Goal: Task Accomplishment & Management: Use online tool/utility

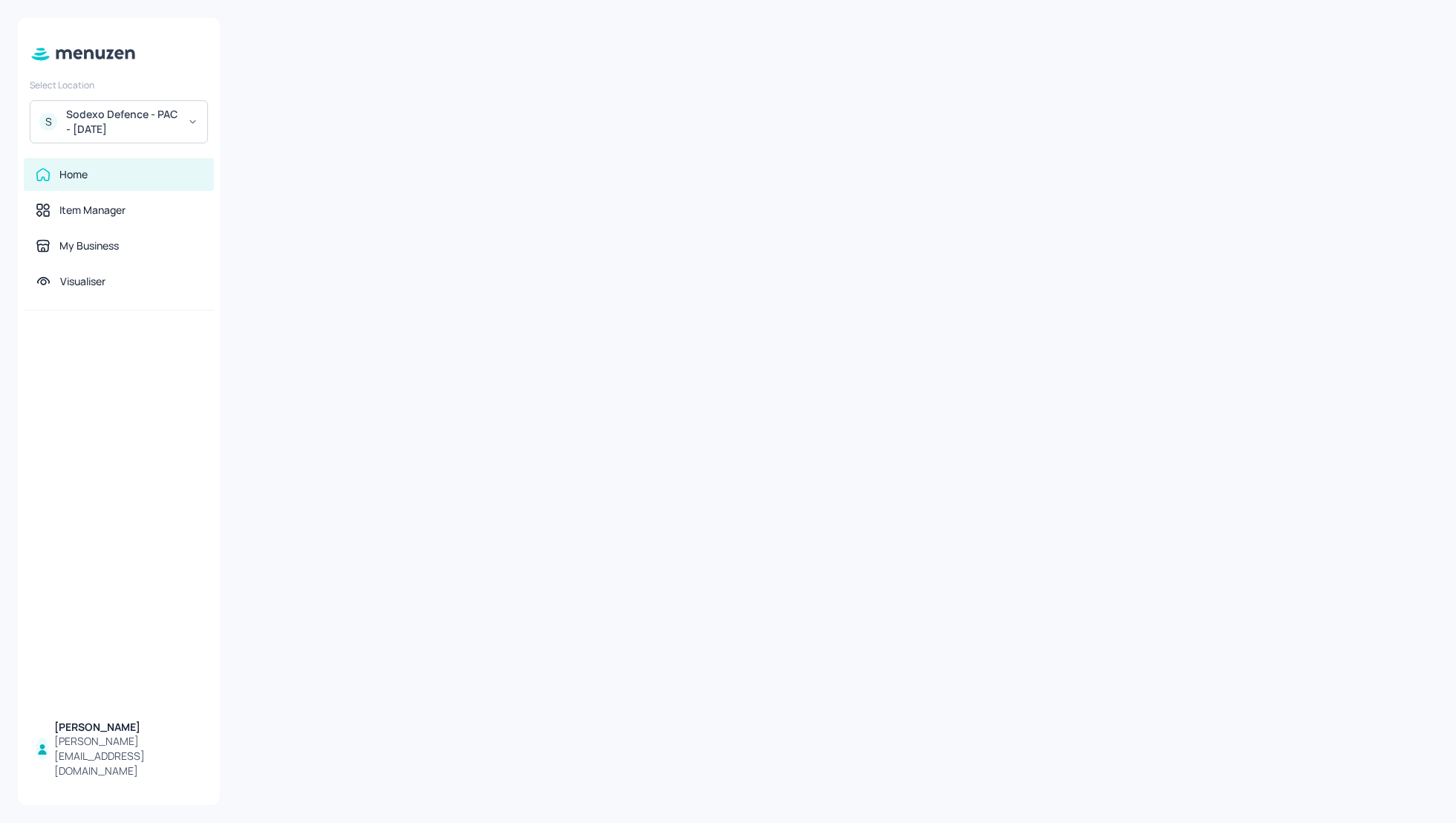
click at [116, 122] on div "Sodexo Defence - PAC - [DATE]" at bounding box center [122, 122] width 112 height 30
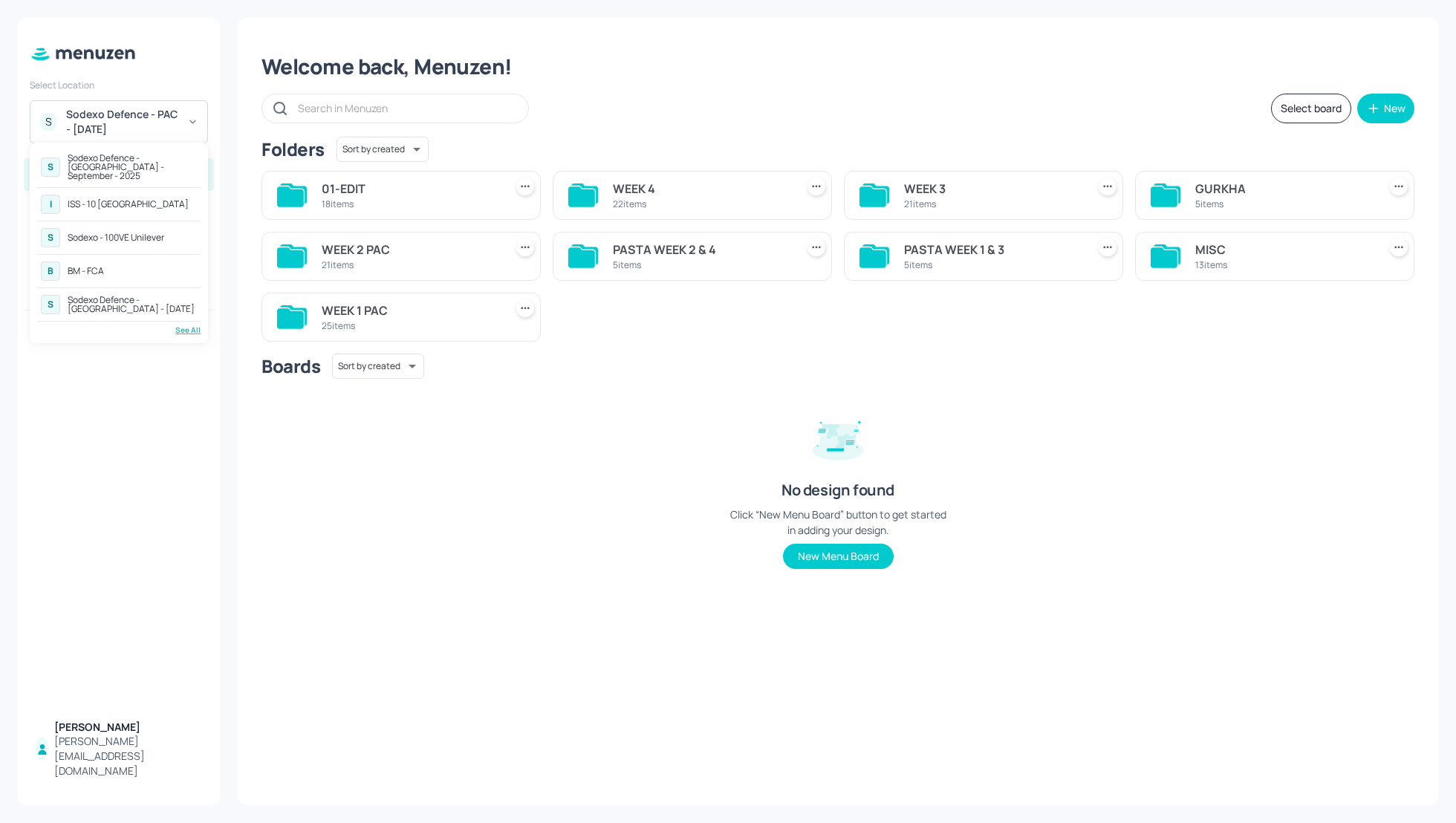
click at [128, 163] on div "Sodexo Defence - [GEOGRAPHIC_DATA] - September - 2025" at bounding box center [132, 167] width 129 height 27
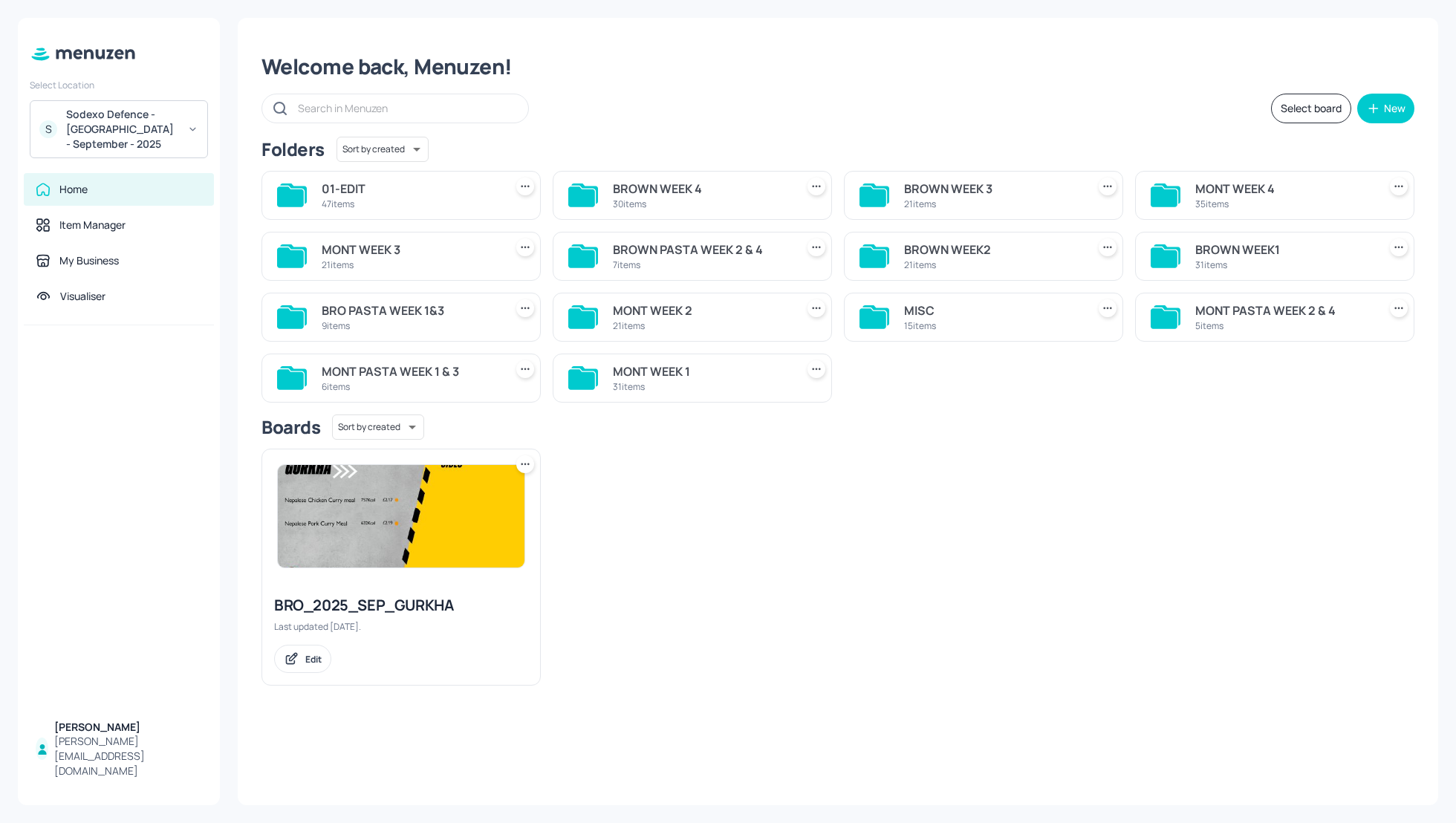
click at [636, 367] on div "MONT WEEK 1" at bounding box center [701, 371] width 177 height 18
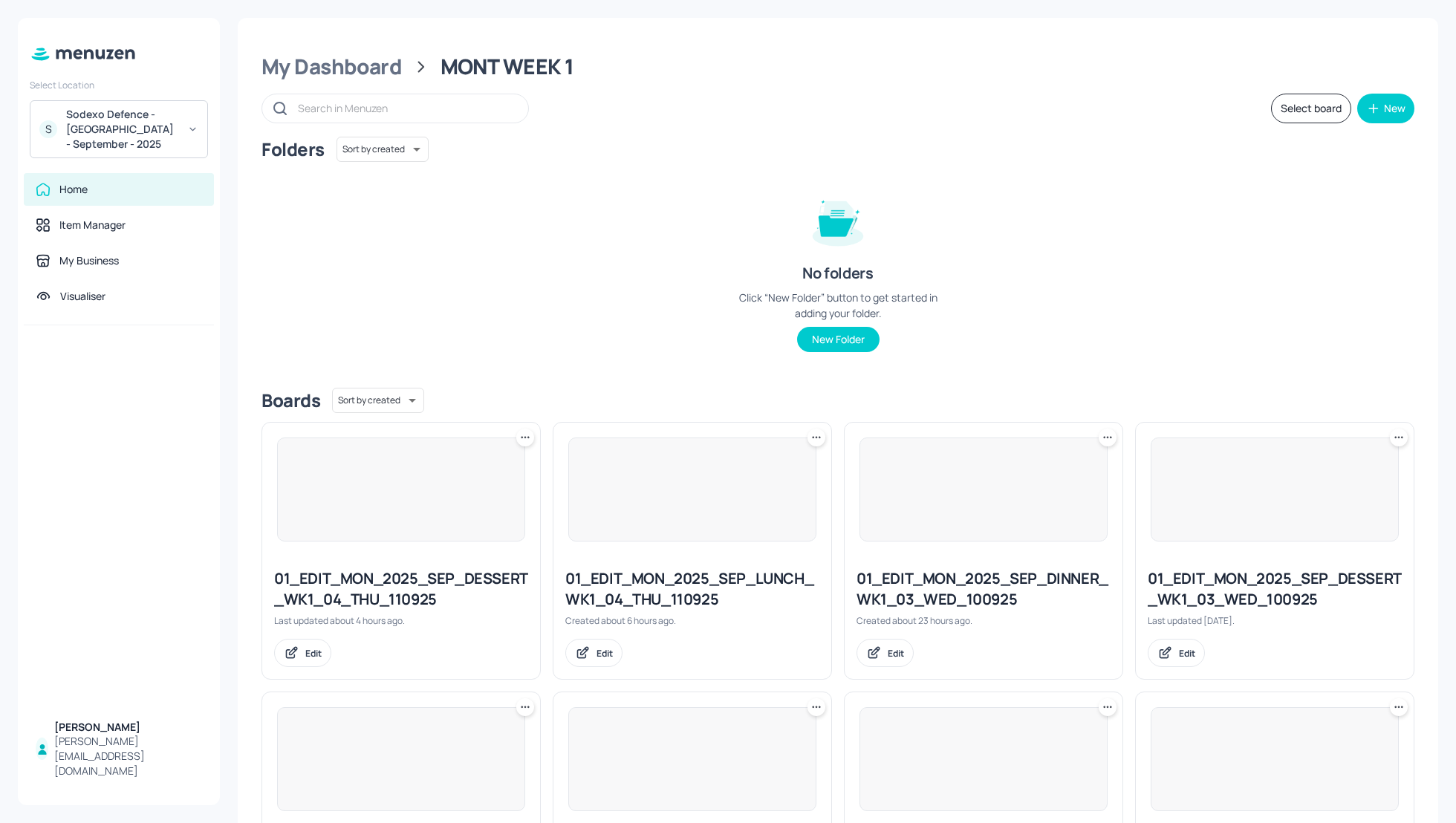
click at [1100, 321] on div "Folders Sort by created id ​ No folders Click “New Folder” button to get starte…" at bounding box center [838, 256] width 1153 height 239
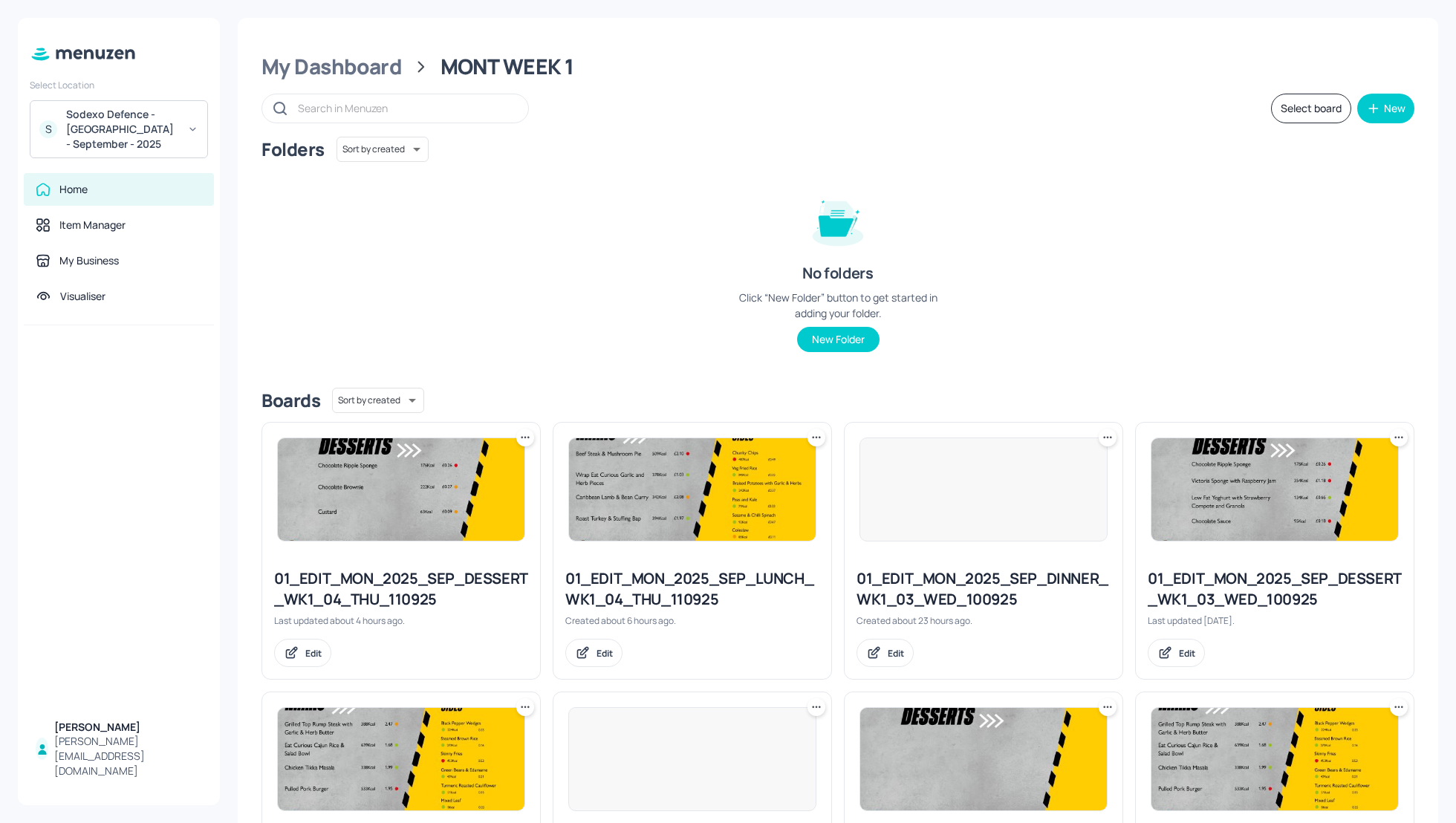
click at [1156, 325] on div "Folders Sort by created id ​ No folders Click “New Folder” button to get starte…" at bounding box center [838, 256] width 1153 height 239
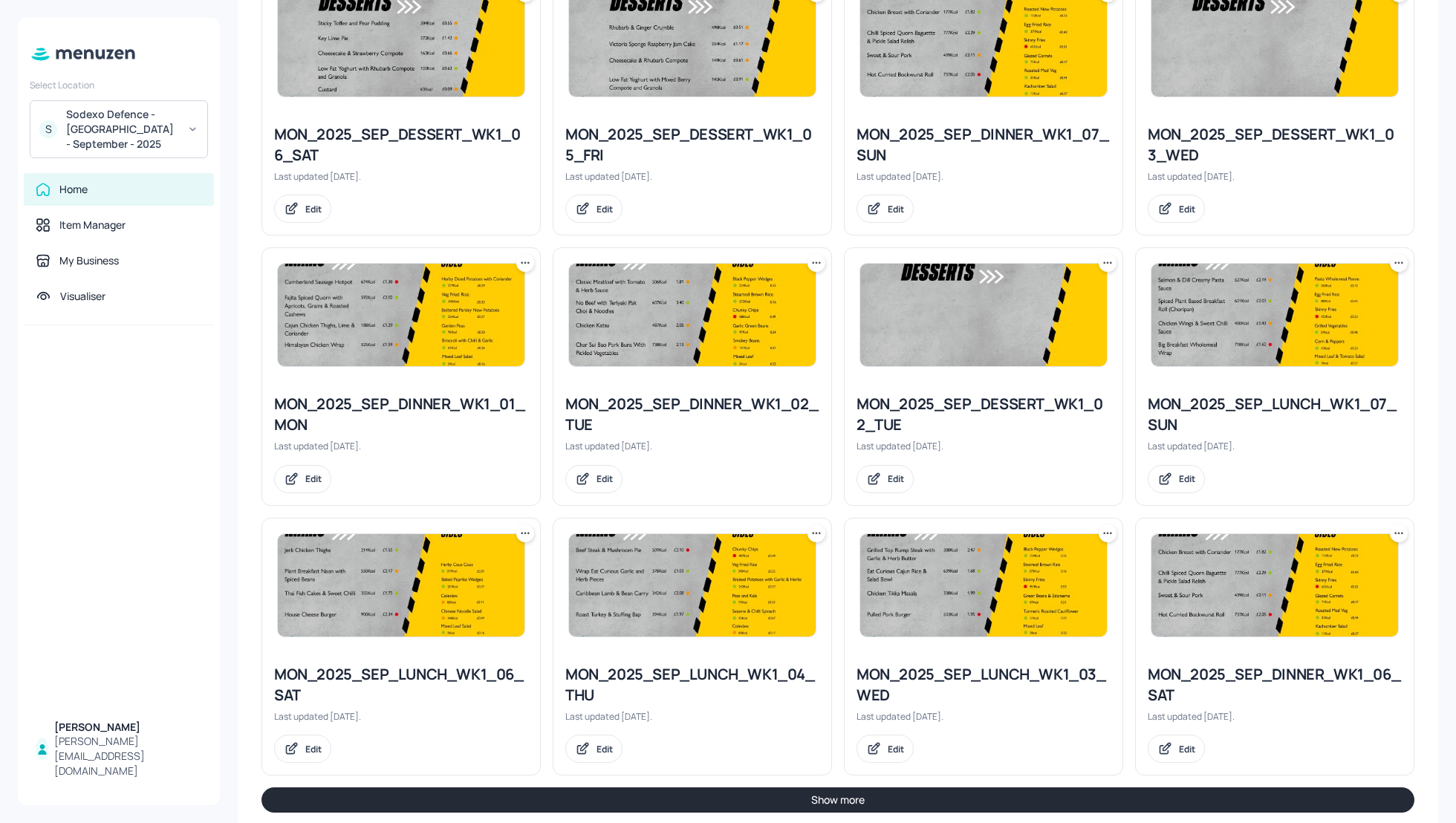
scroll to position [1273, 0]
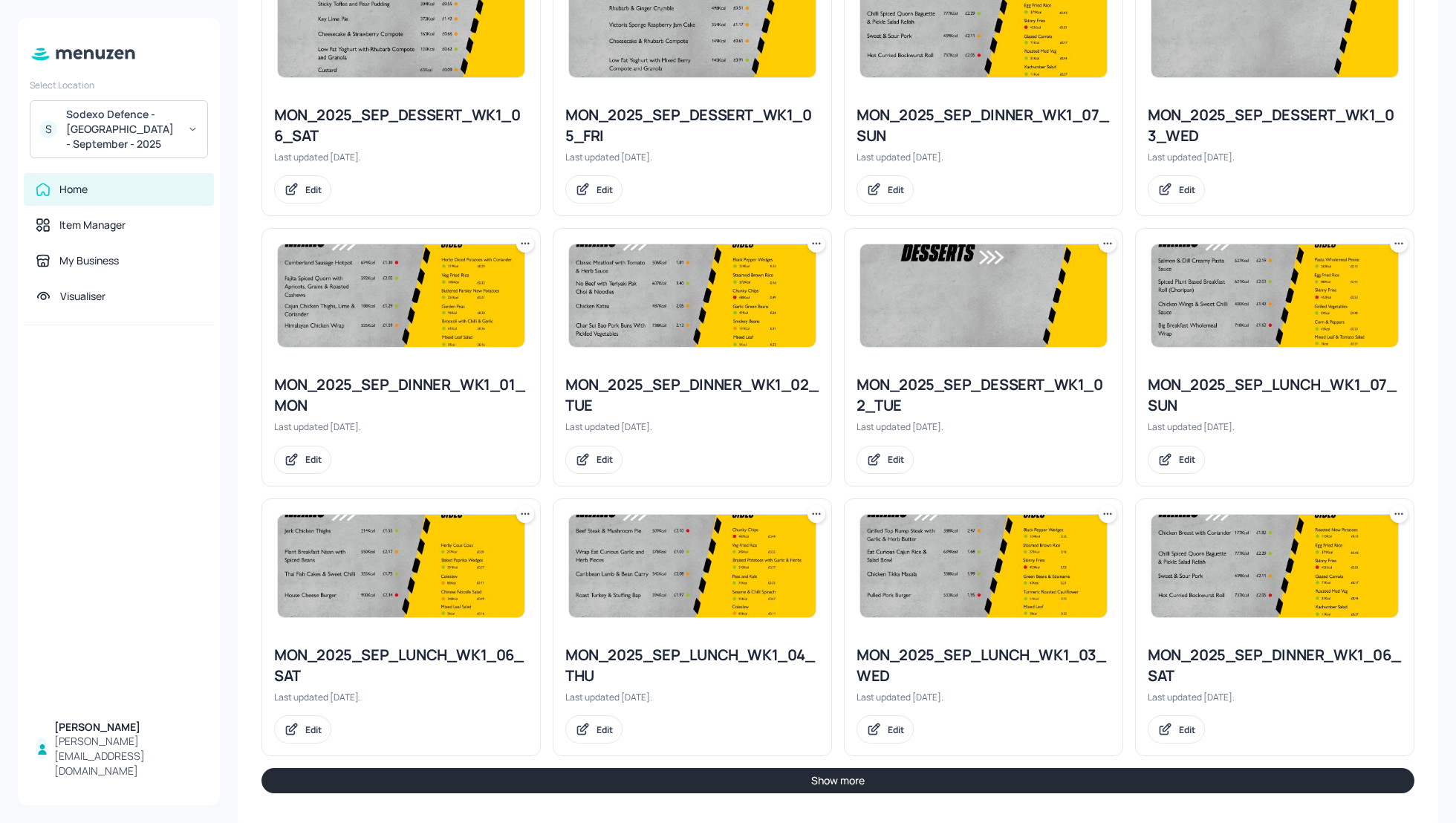
click at [926, 779] on button "Show more" at bounding box center [838, 780] width 1153 height 25
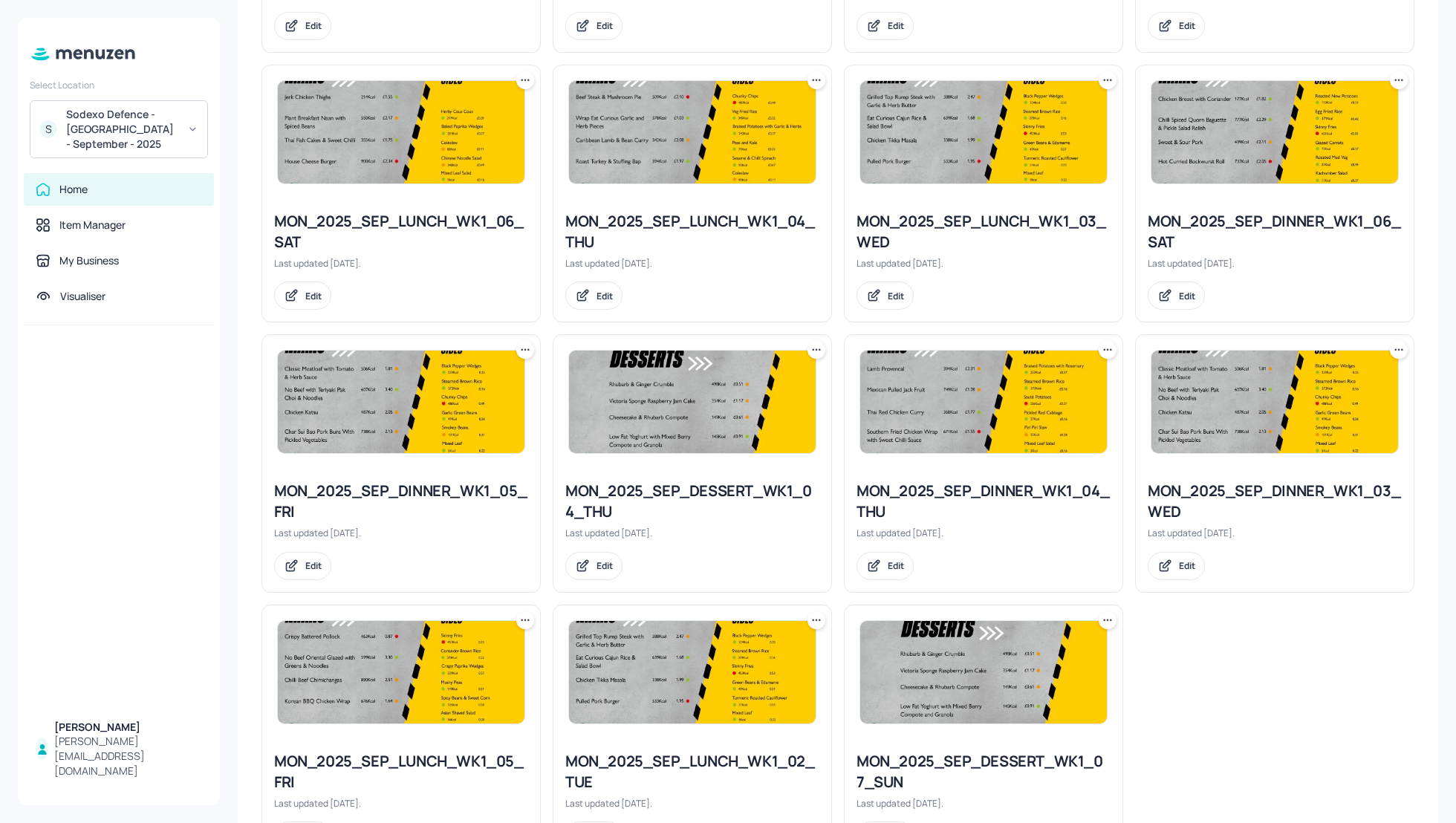
scroll to position [1708, 0]
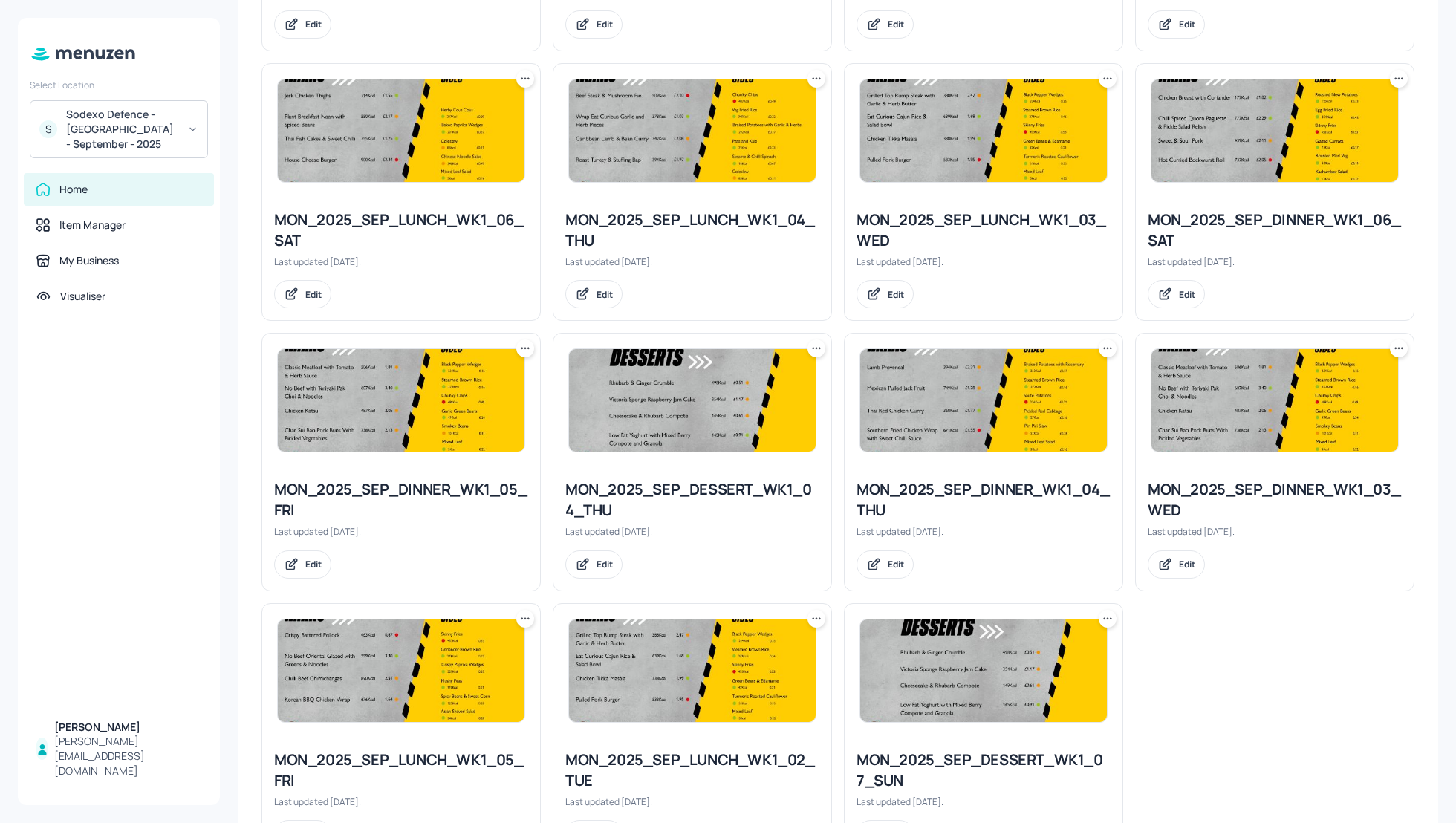
click at [1101, 341] on icon at bounding box center [1108, 349] width 15 height 15
click at [1066, 391] on div "Duplicate" at bounding box center [1048, 398] width 119 height 25
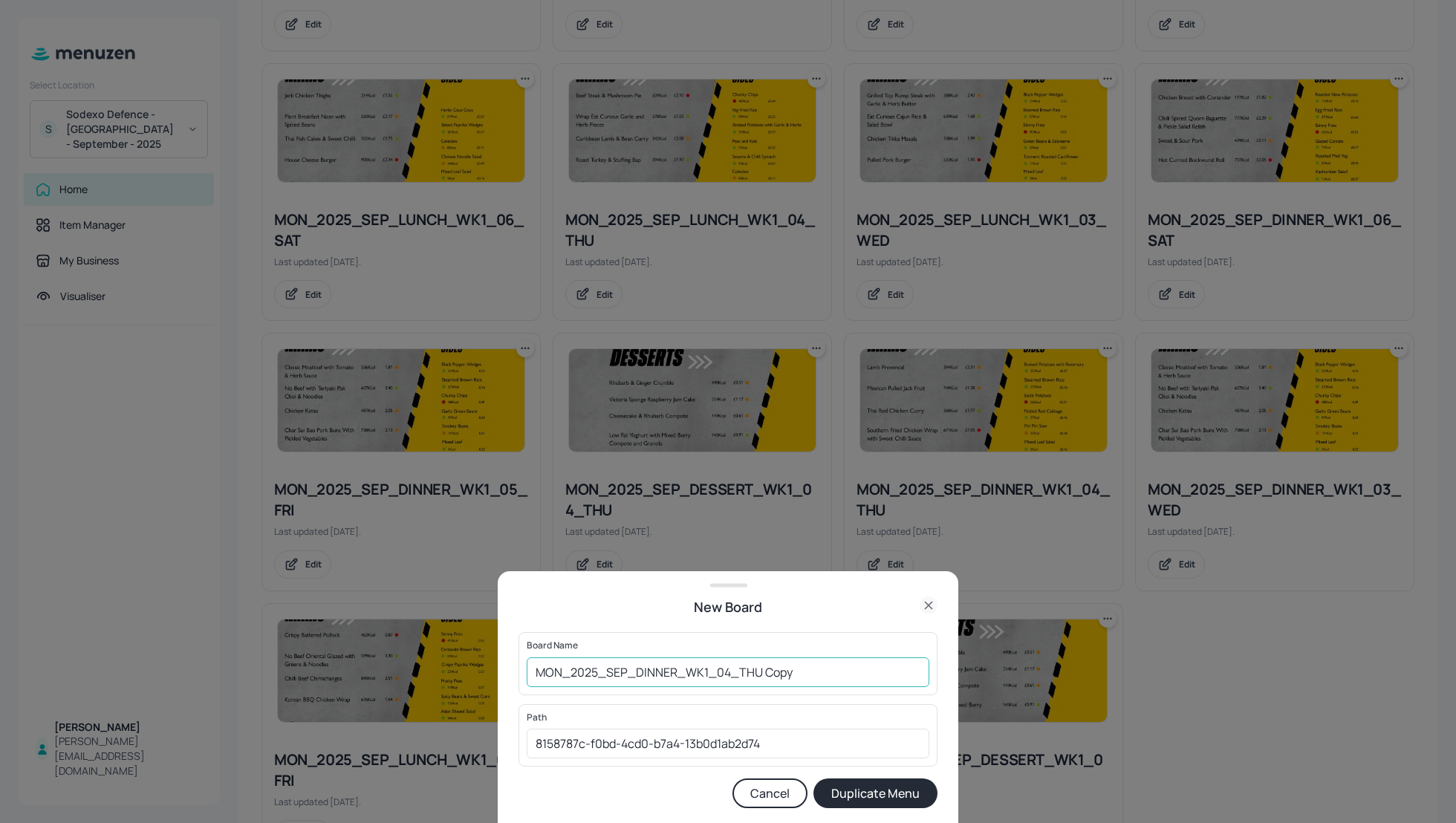
click at [537, 671] on input "MON_2025_SEP_DINNER_WK1_04_THU Copy" at bounding box center [728, 671] width 403 height 30
click at [871, 669] on input "01_EDIT_MON_2025_SEP_DINNER_WK1_04_THU Copy" at bounding box center [728, 671] width 403 height 30
type input "01_EDIT_MON_2025_SEP_DINNER_WK1_04_THU_110925"
click at [894, 806] on button "Duplicate Menu" at bounding box center [875, 793] width 124 height 30
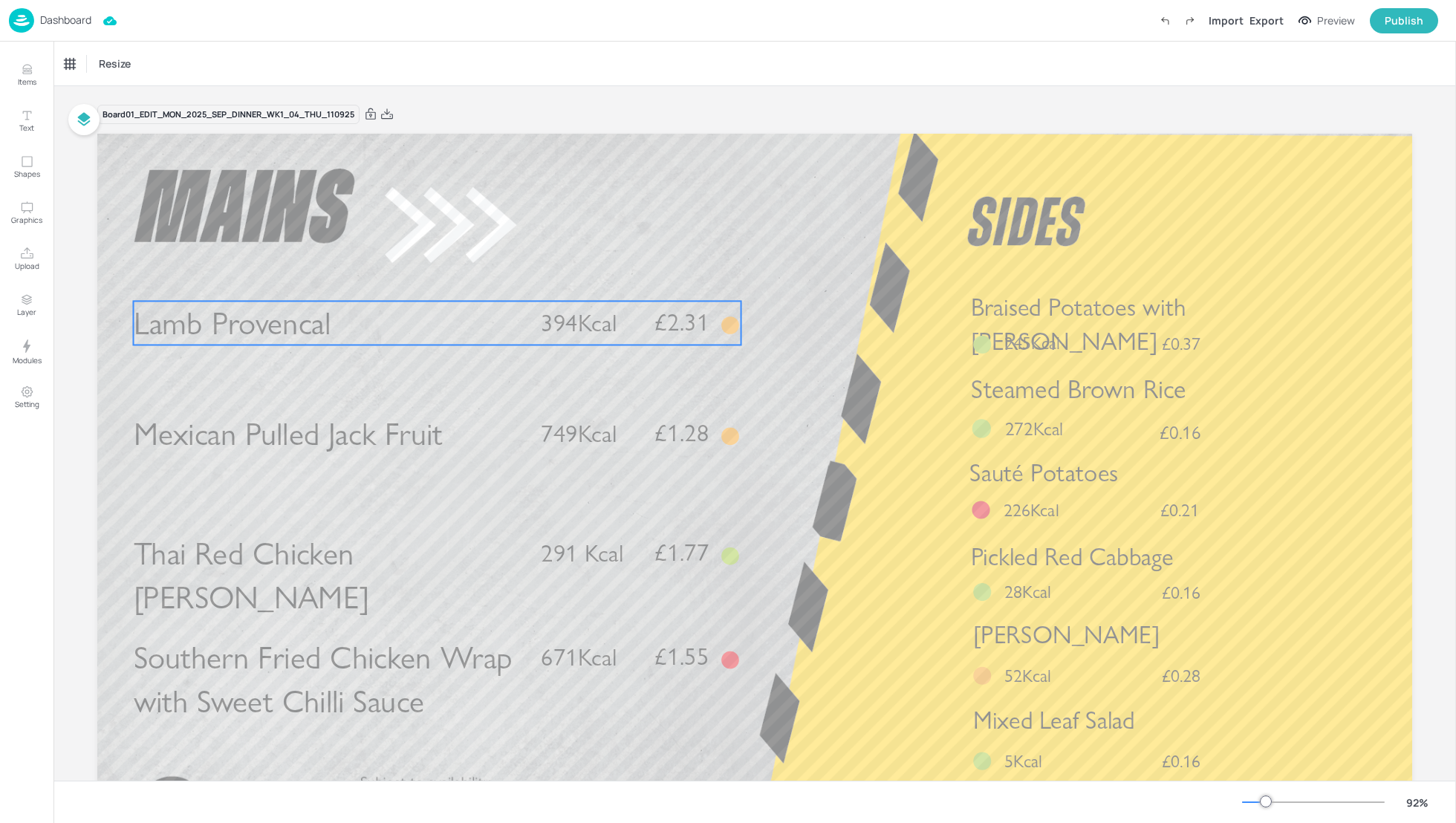
click at [312, 324] on span "Lamb Provencal" at bounding box center [232, 323] width 198 height 39
click at [105, 66] on div "Lamb Provencal" at bounding box center [98, 64] width 67 height 14
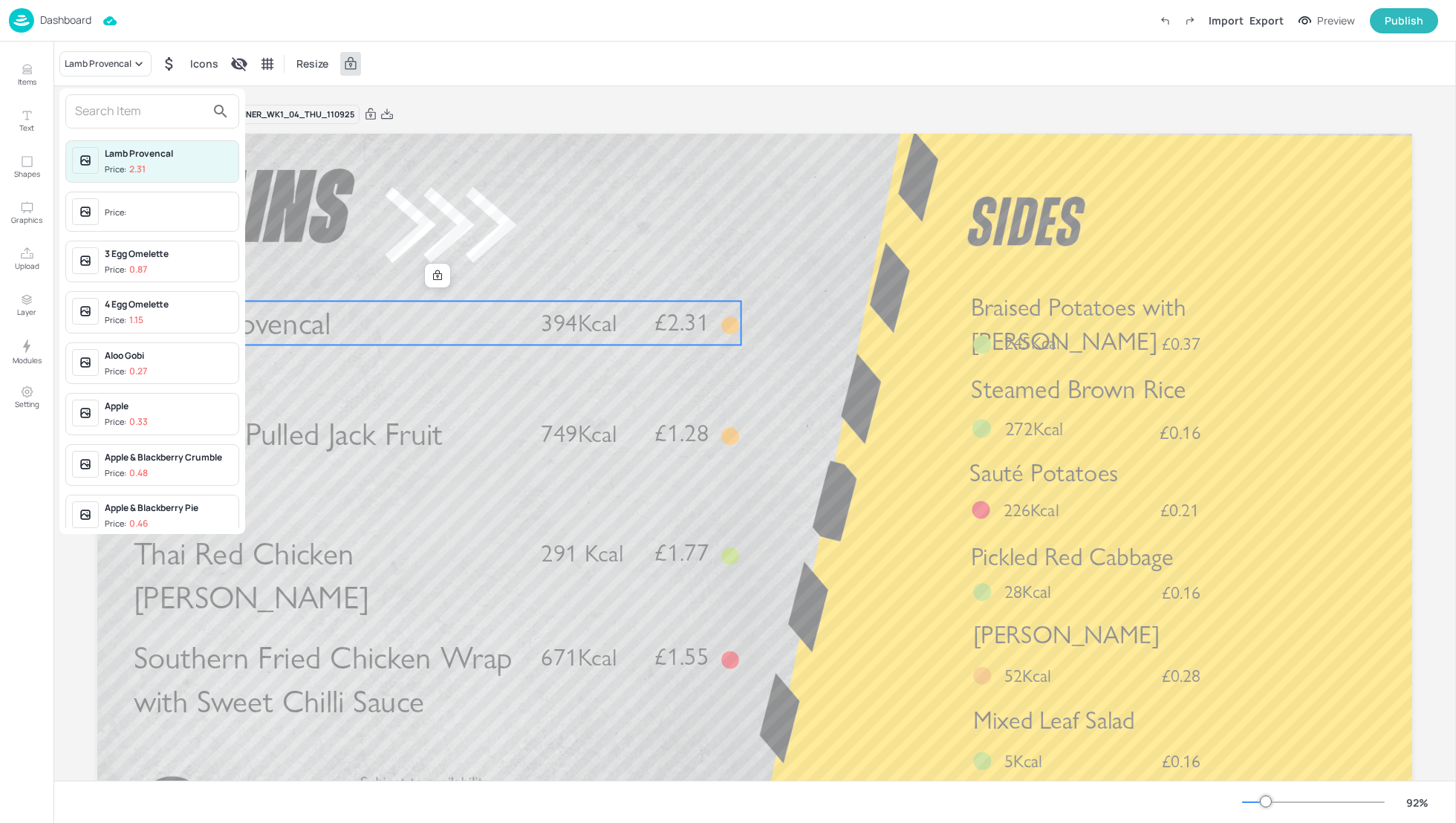
click at [122, 108] on input "text" at bounding box center [140, 111] width 131 height 24
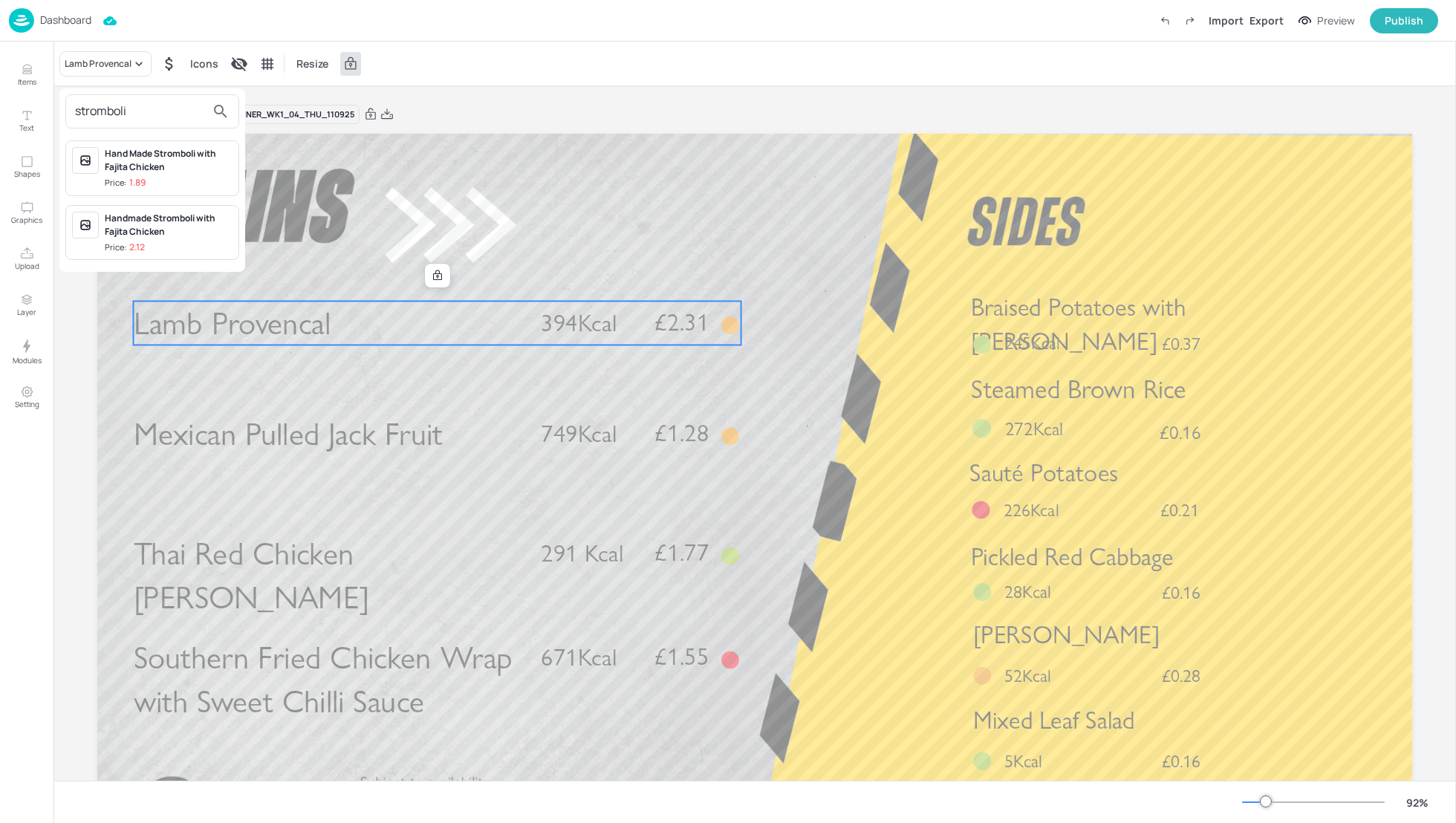
click at [105, 108] on input "stromboli" at bounding box center [140, 111] width 131 height 24
type input "stromboli"
click at [800, 236] on div at bounding box center [728, 411] width 1456 height 823
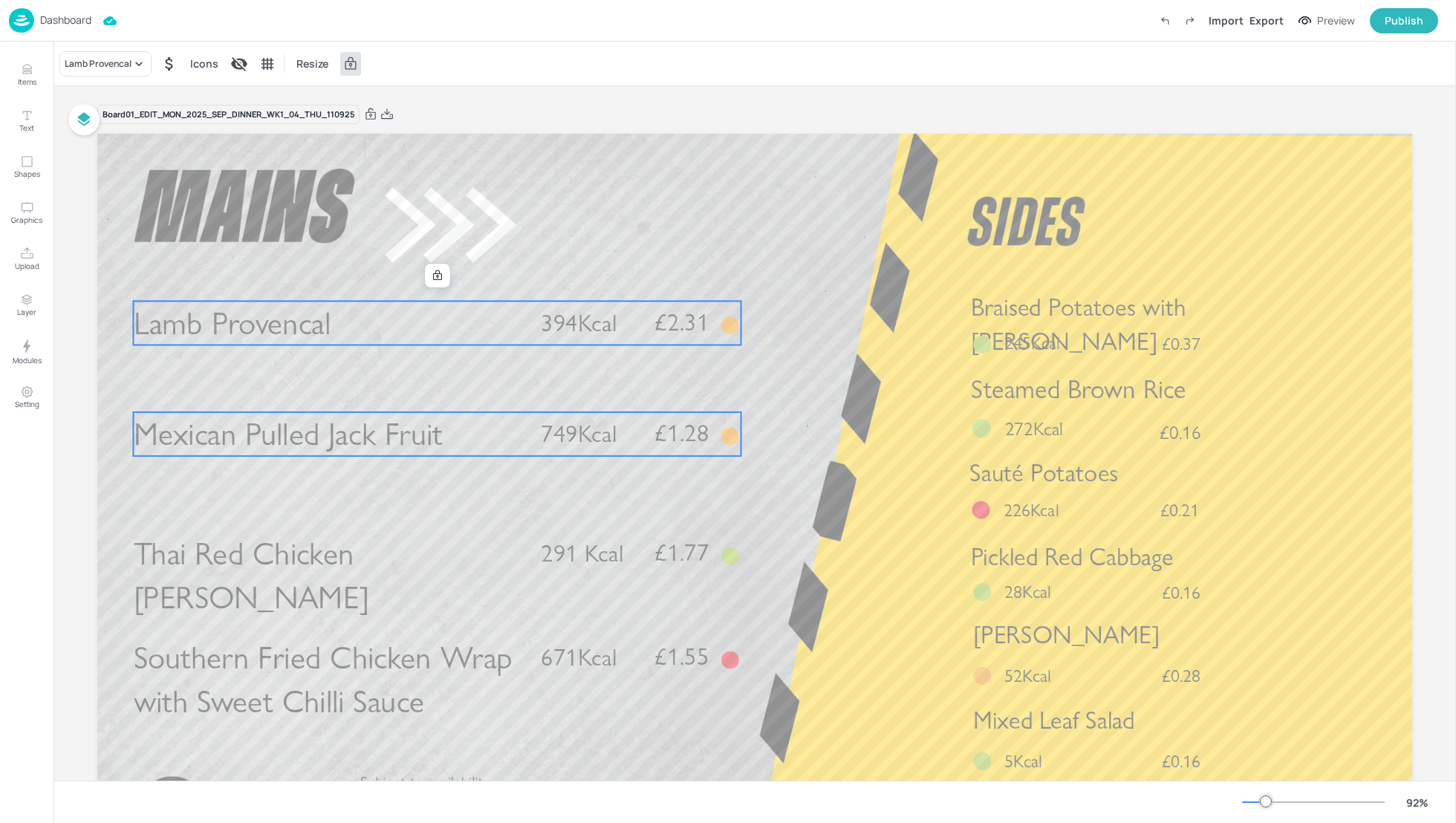
click at [350, 437] on span "Mexican Pulled Jack Fruit" at bounding box center [288, 435] width 310 height 39
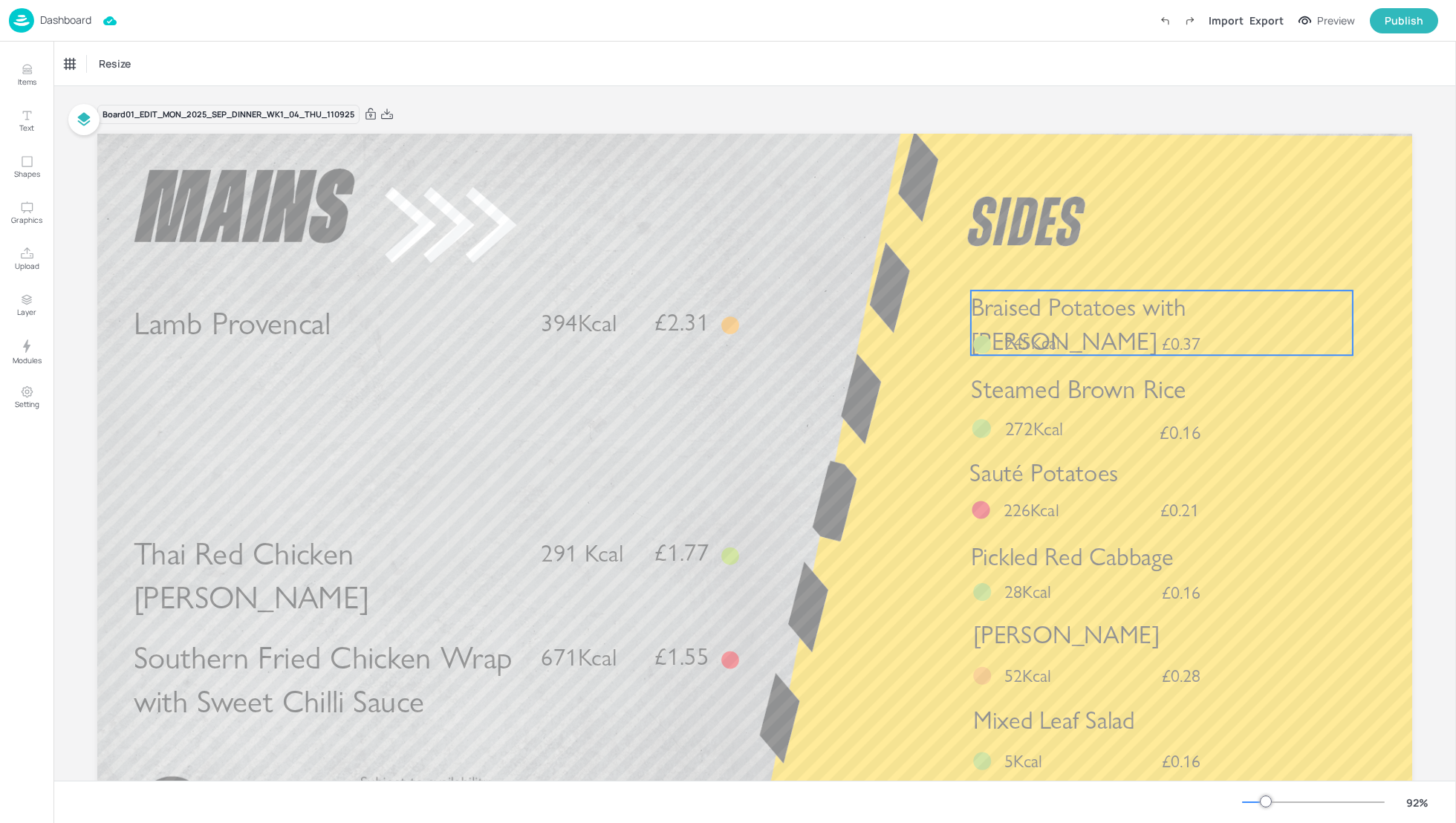
click at [1072, 324] on div "Braised Potatoes with Rosemary £0.37 245Kcal" at bounding box center [1162, 322] width 382 height 65
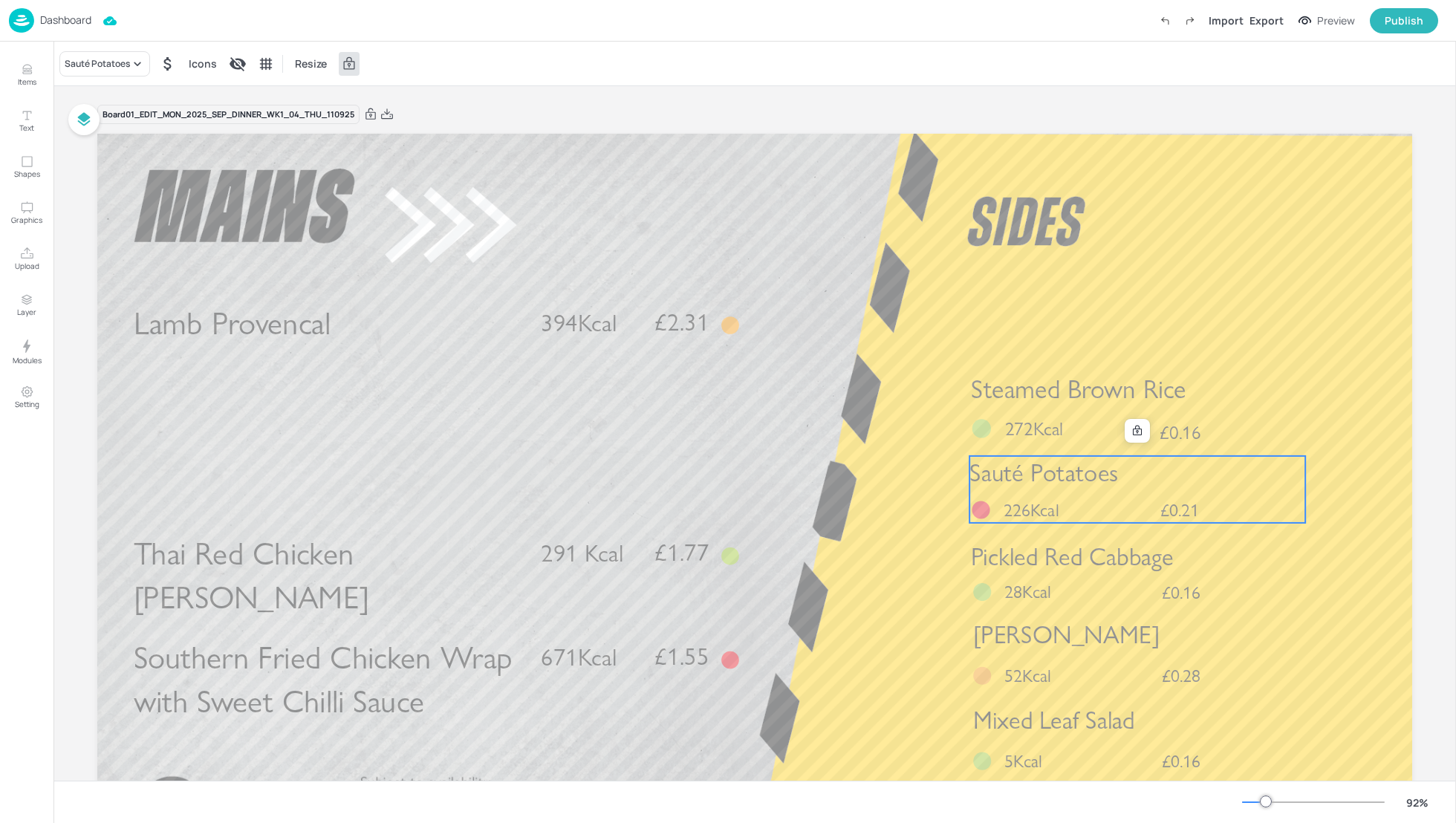
click at [1053, 494] on div "Sauté Potatoes £0.21 226Kcal" at bounding box center [1138, 489] width 336 height 67
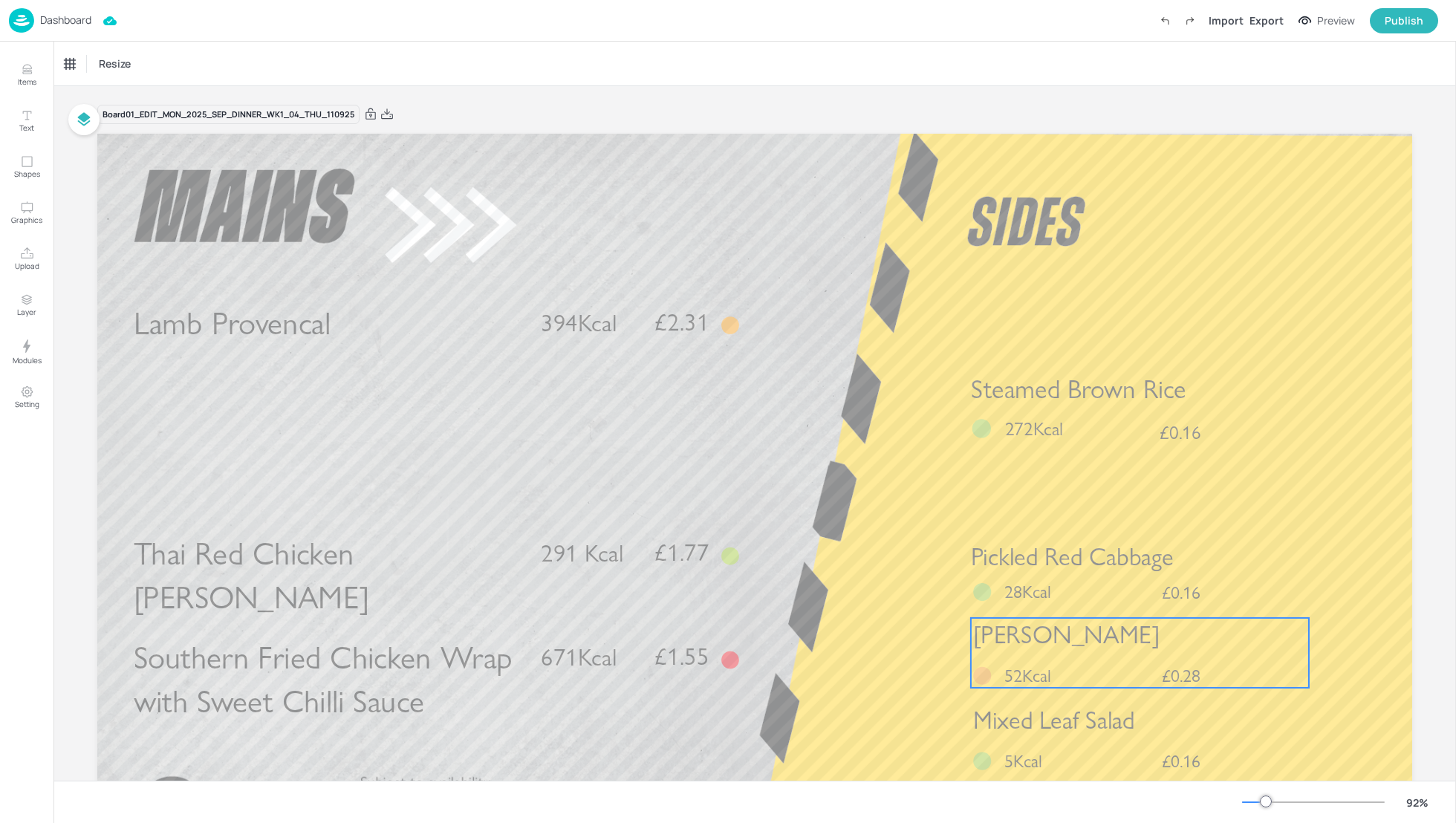
click at [1052, 665] on p "52Kcal" at bounding box center [1040, 675] width 71 height 25
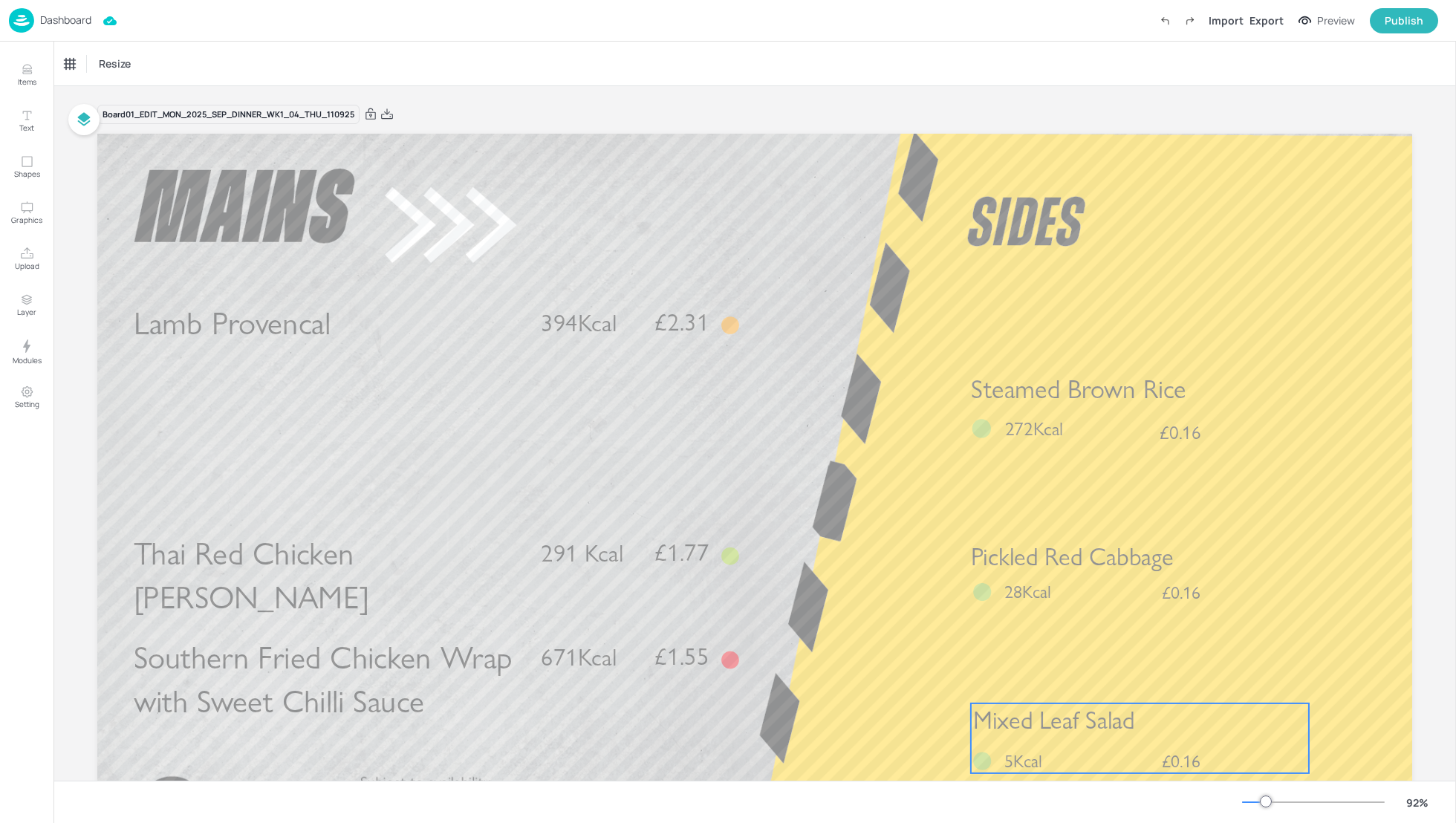
click at [1059, 738] on div "Mixed Leaf Salad £0.16 5Kcal" at bounding box center [1140, 738] width 338 height 70
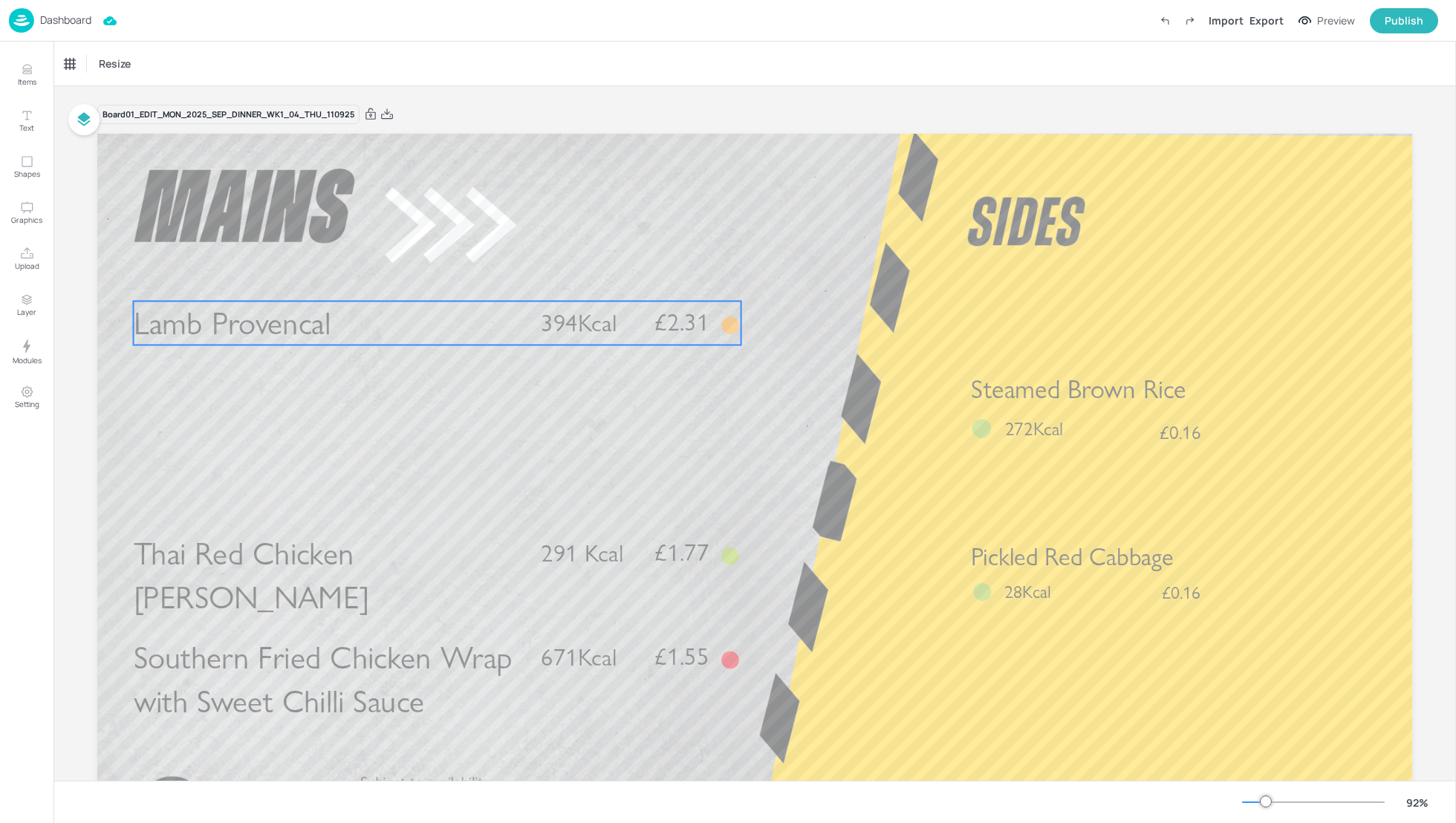
click at [204, 336] on span "Lamb Provencal" at bounding box center [232, 323] width 198 height 39
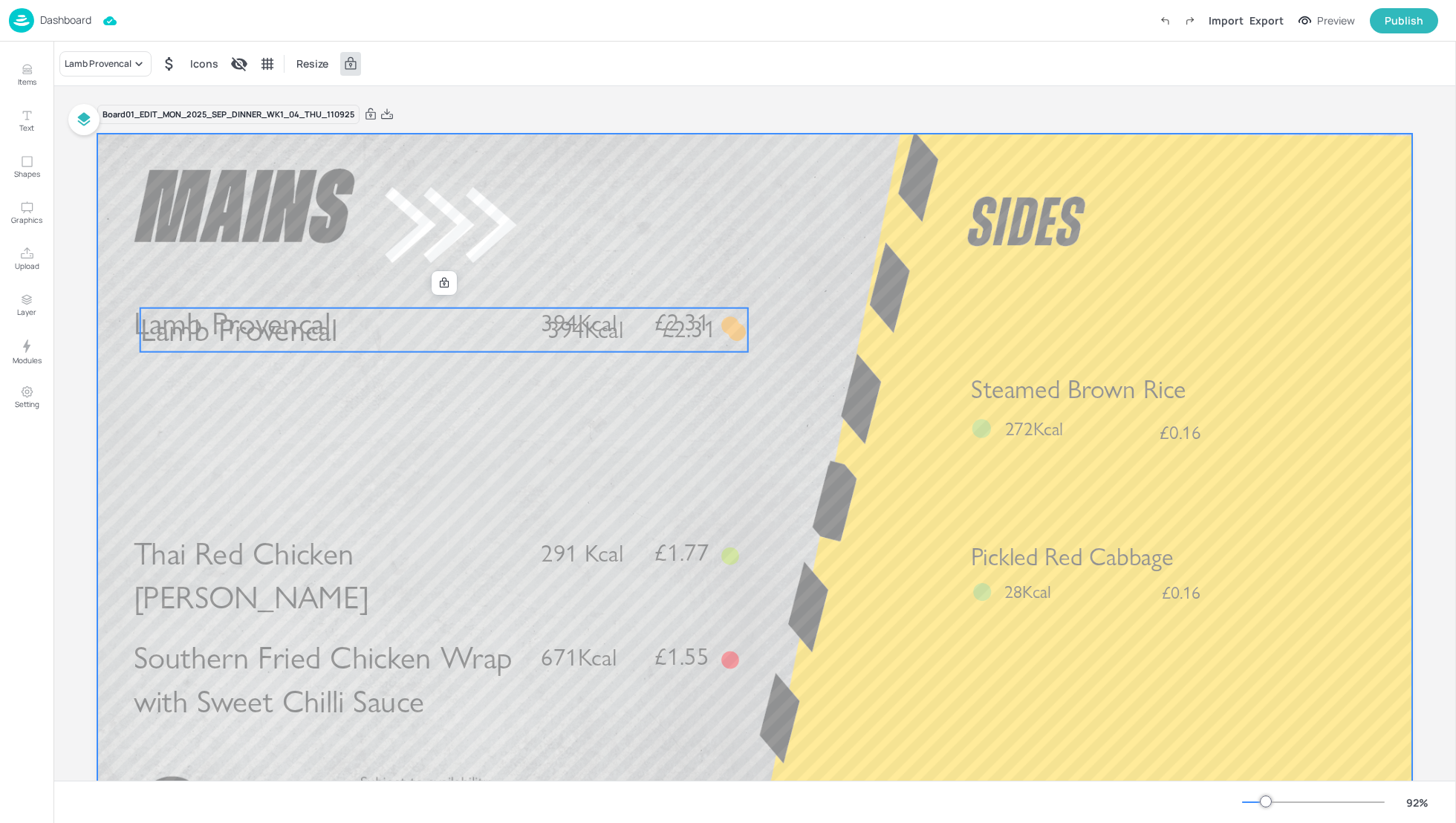
drag, startPoint x: 217, startPoint y: 323, endPoint x: 210, endPoint y: 437, distance: 114.2
click at [209, 133] on div "Lamb Provencal £2.31 394Kcal Thai Red Chicken Curry £1.77 291 Kcal Southern Fri…" at bounding box center [754, 133] width 1315 height 0
drag, startPoint x: 336, startPoint y: 340, endPoint x: 336, endPoint y: 403, distance: 63.0
click at [336, 133] on div "Lamb Provencal £2.31 394Kcal Thai Red Chicken Curry £1.77 291 Kcal Southern Fri…" at bounding box center [754, 133] width 1315 height 0
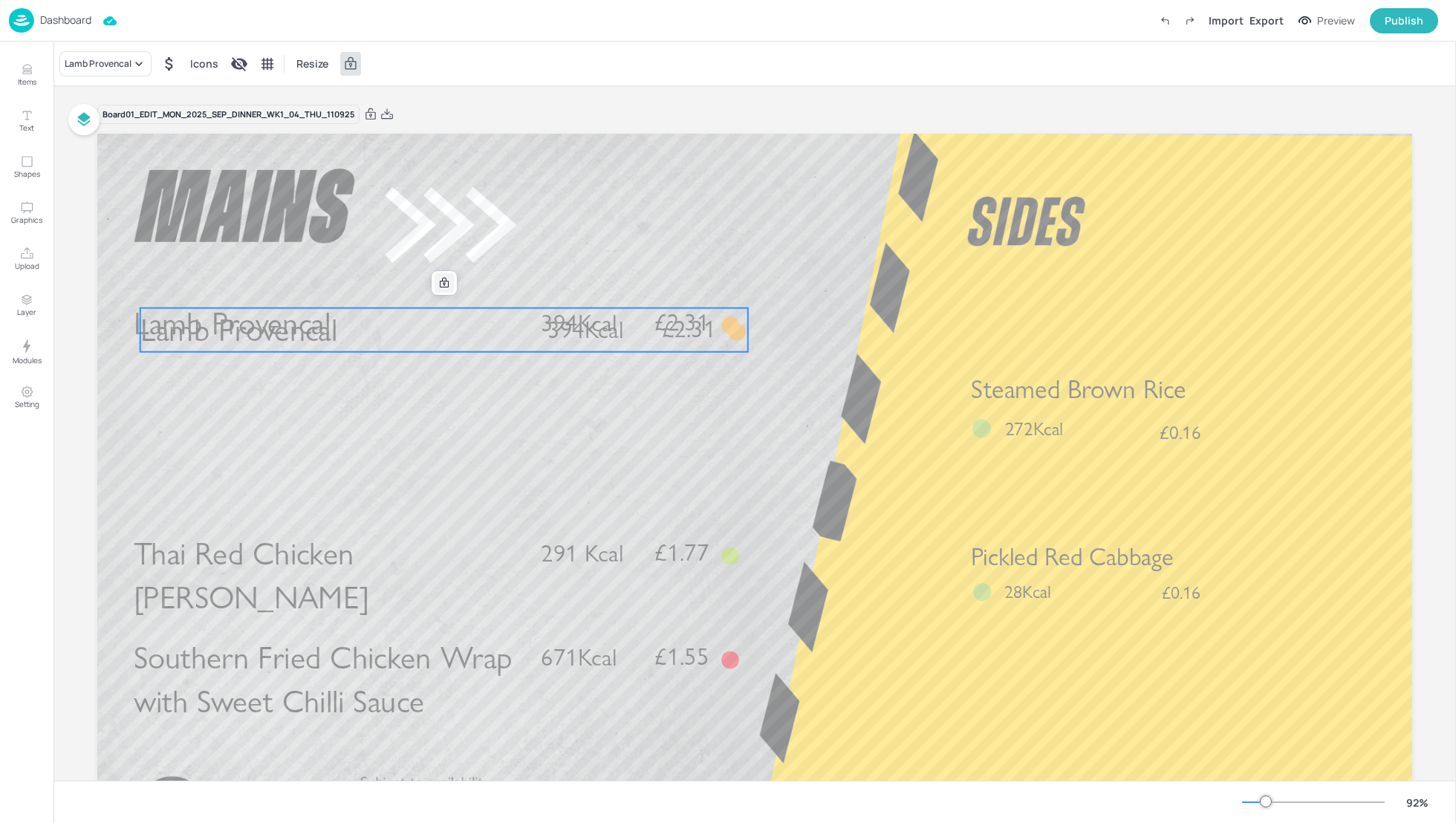
click at [441, 284] on icon at bounding box center [444, 283] width 12 height 12
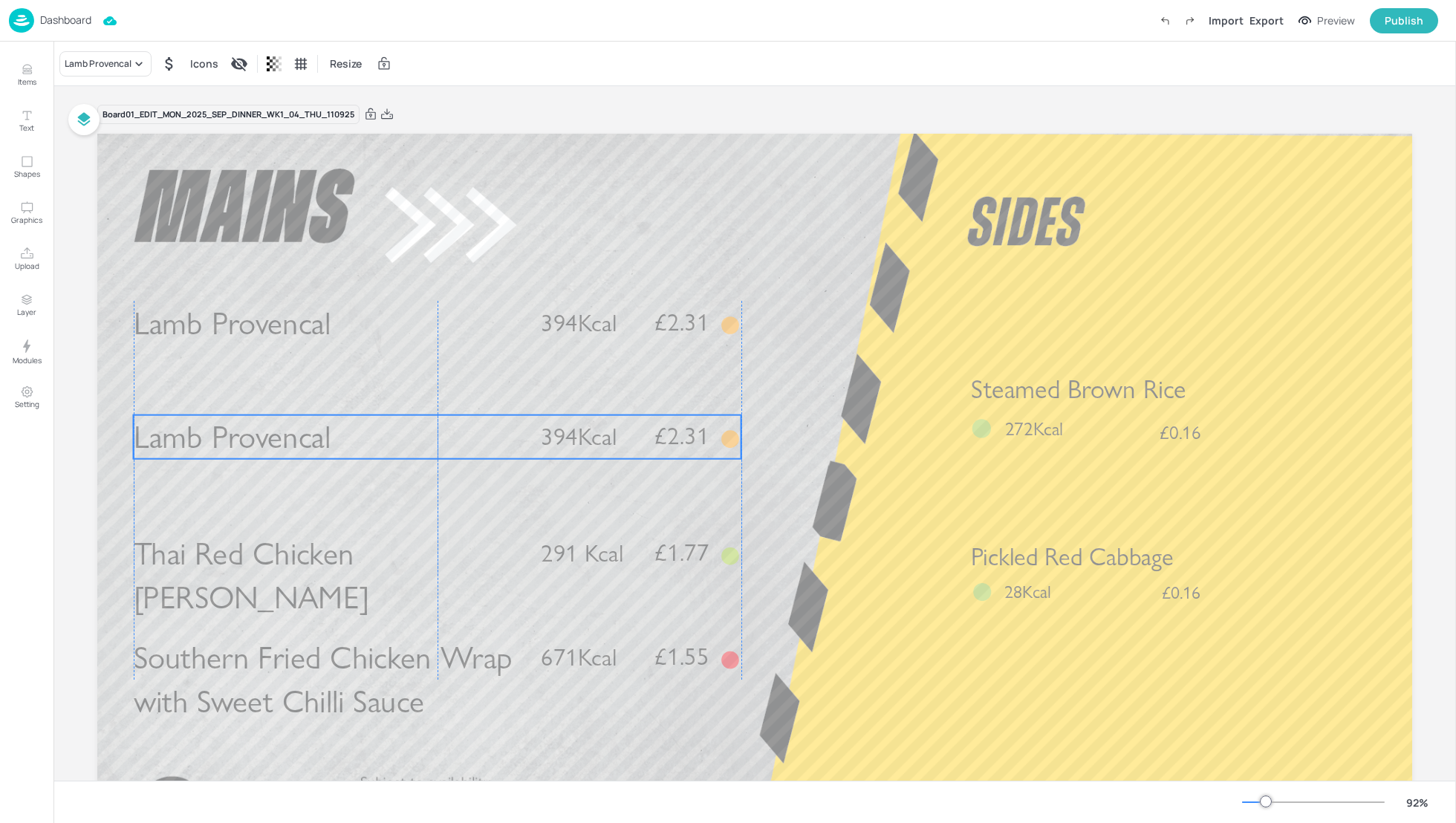
drag, startPoint x: 414, startPoint y: 317, endPoint x: 405, endPoint y: 425, distance: 108.4
click at [405, 425] on p "Lamb Provencal" at bounding box center [328, 437] width 389 height 44
click at [122, 46] on div "Lamb Provencal Icons Resize" at bounding box center [754, 63] width 1403 height 44
click at [117, 62] on div "Lamb Provencal" at bounding box center [98, 64] width 67 height 14
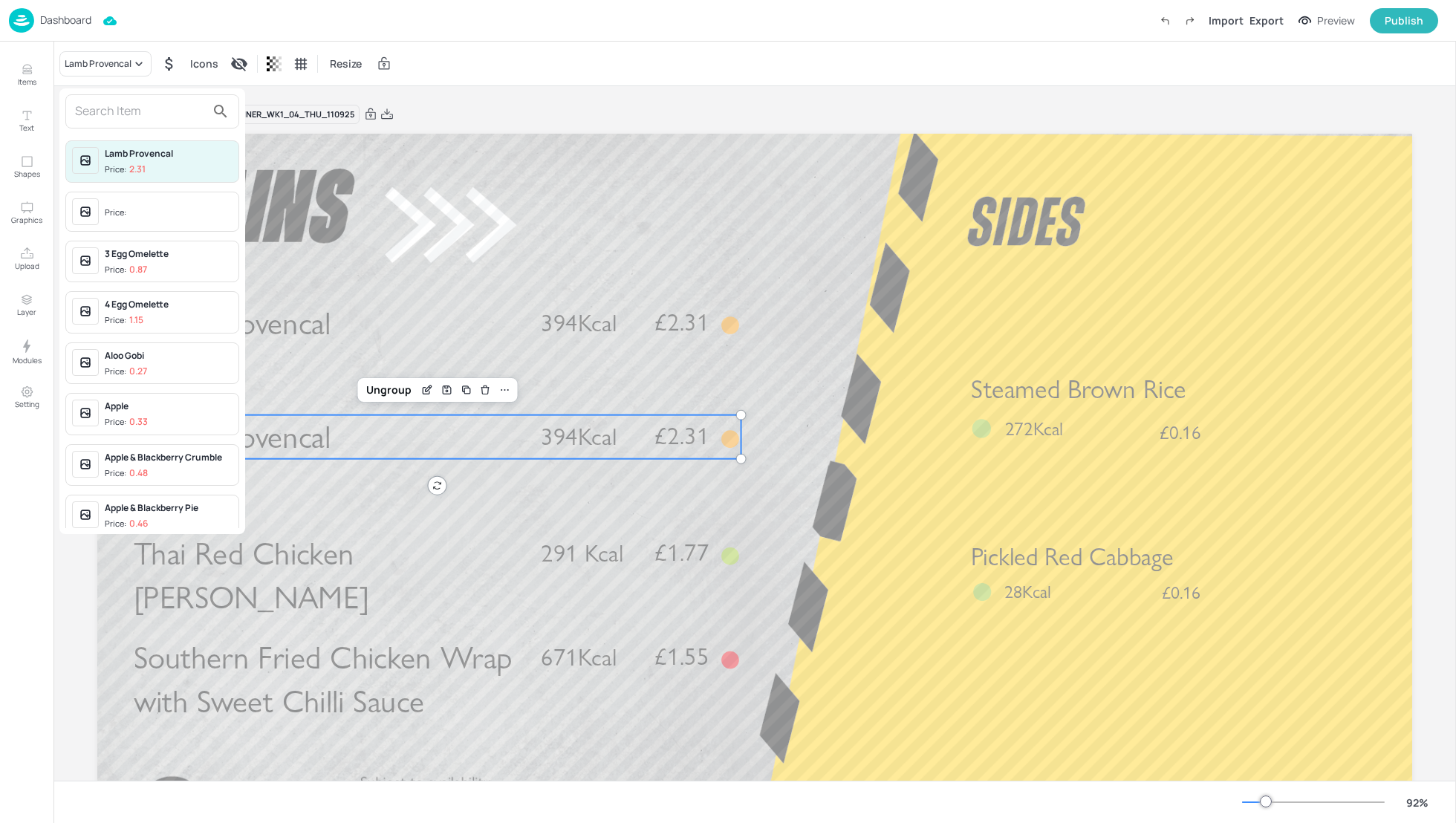
click at [93, 110] on input "text" at bounding box center [140, 111] width 131 height 24
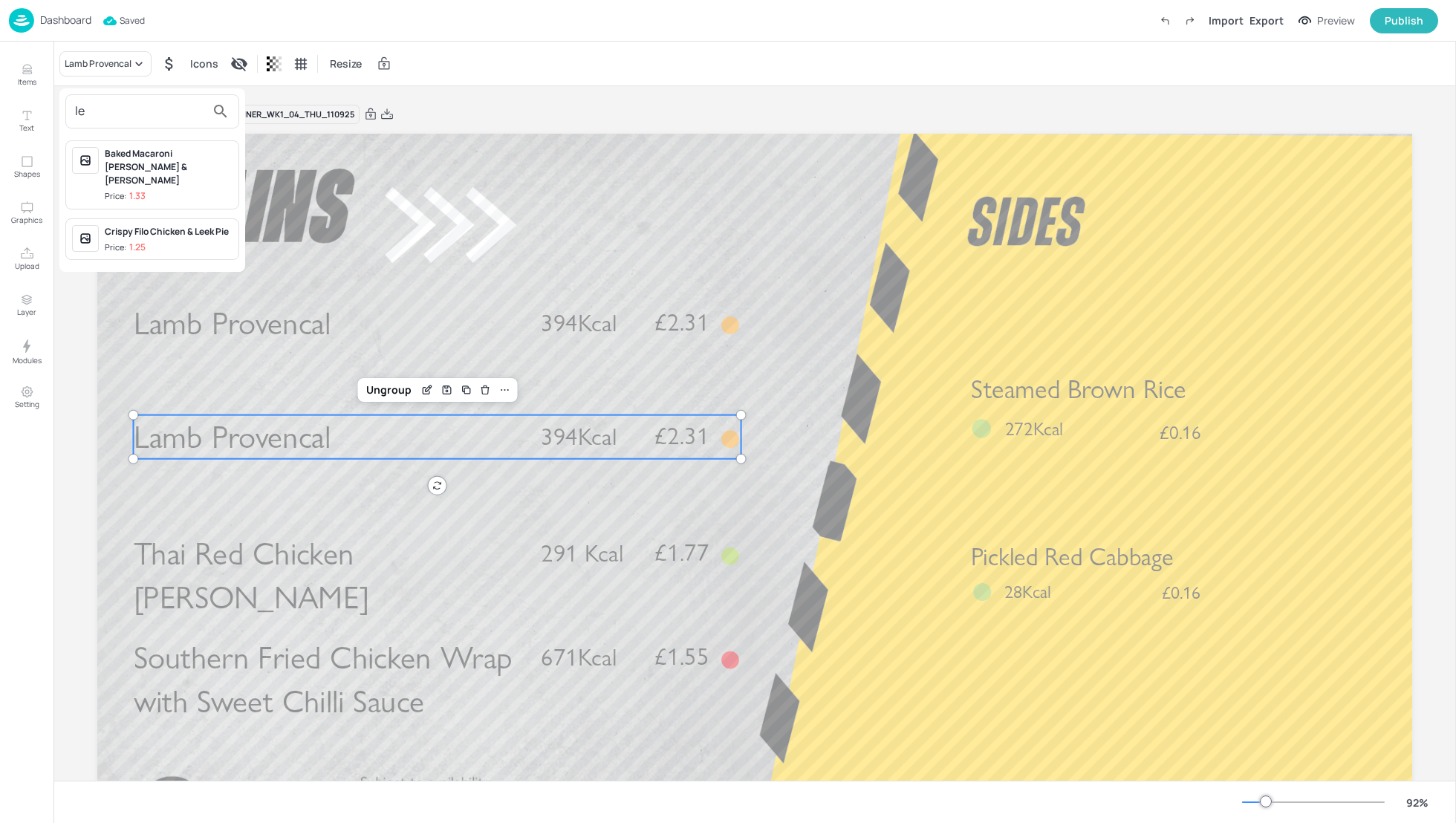
type input "l"
type input "mac"
click at [132, 162] on div "Baked Macaroni Cheese & Leeks" at bounding box center [168, 166] width 128 height 40
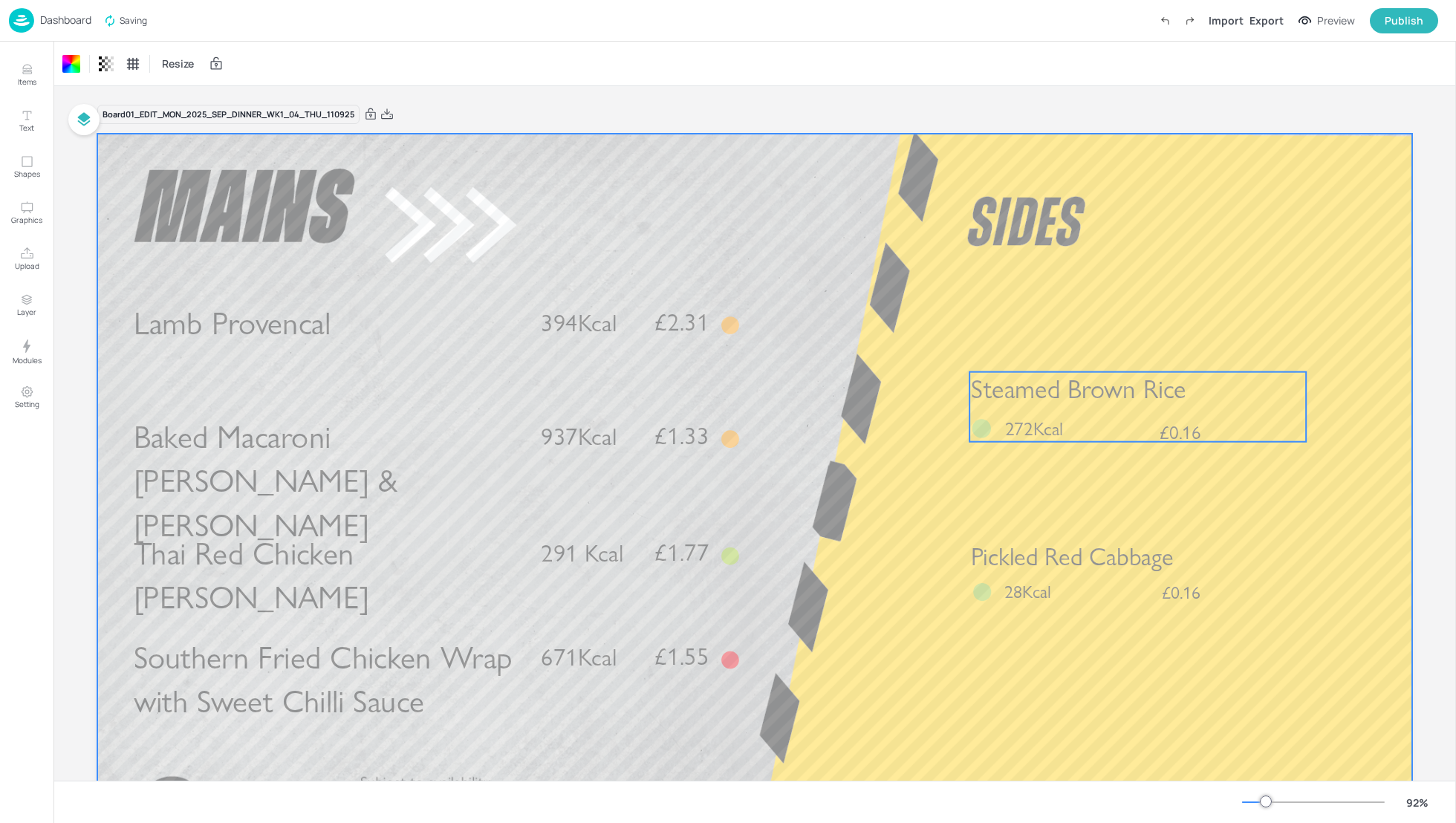
click at [1122, 404] on span "Steamed Brown Rice" at bounding box center [1078, 389] width 215 height 31
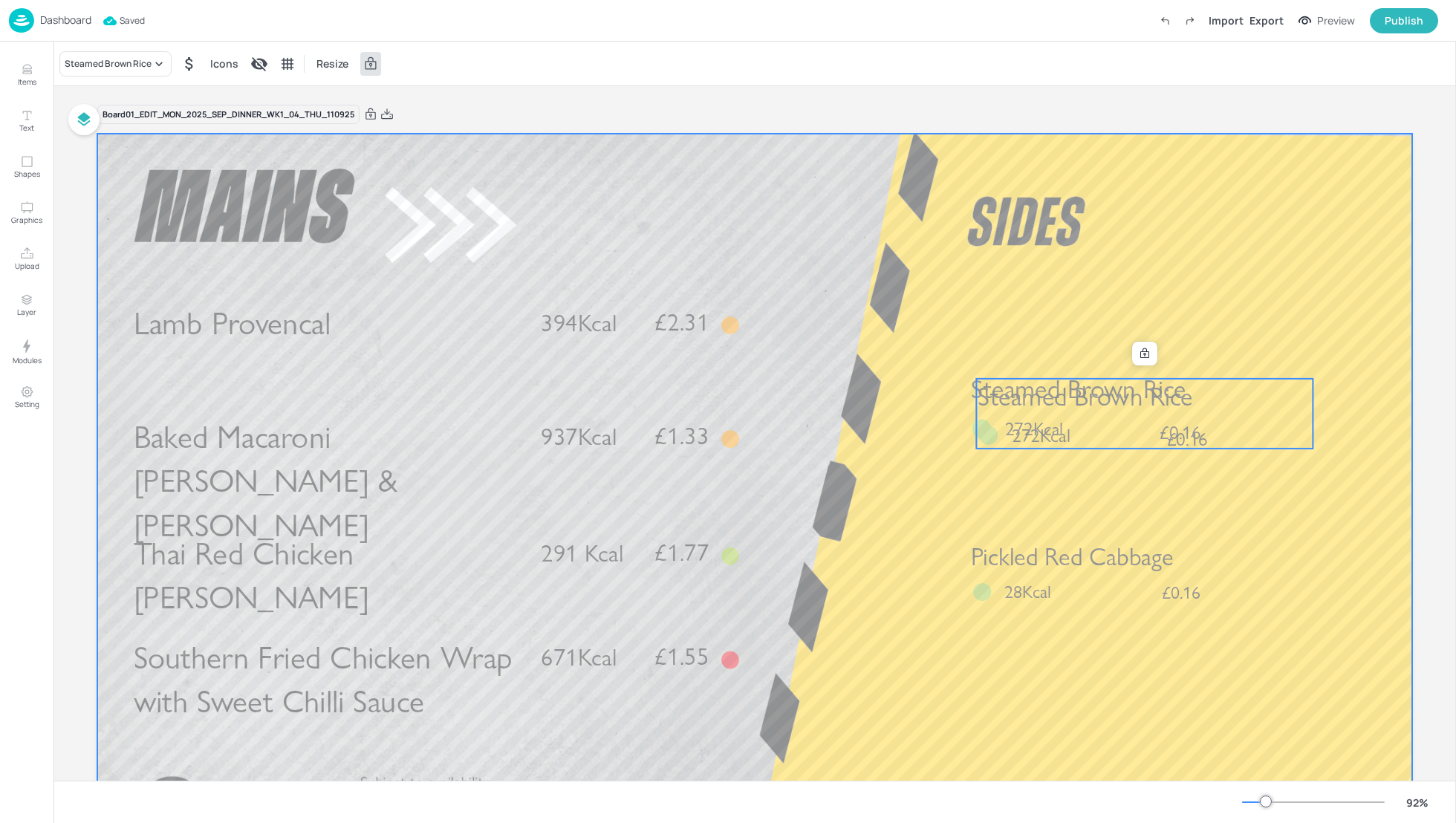
drag, startPoint x: 1113, startPoint y: 410, endPoint x: 1113, endPoint y: 339, distance: 71.0
click at [1113, 133] on div "Lamb Provencal £2.31 394Kcal Thai Red Chicken Curry £1.77 291 Kcal Southern Fri…" at bounding box center [754, 133] width 1315 height 0
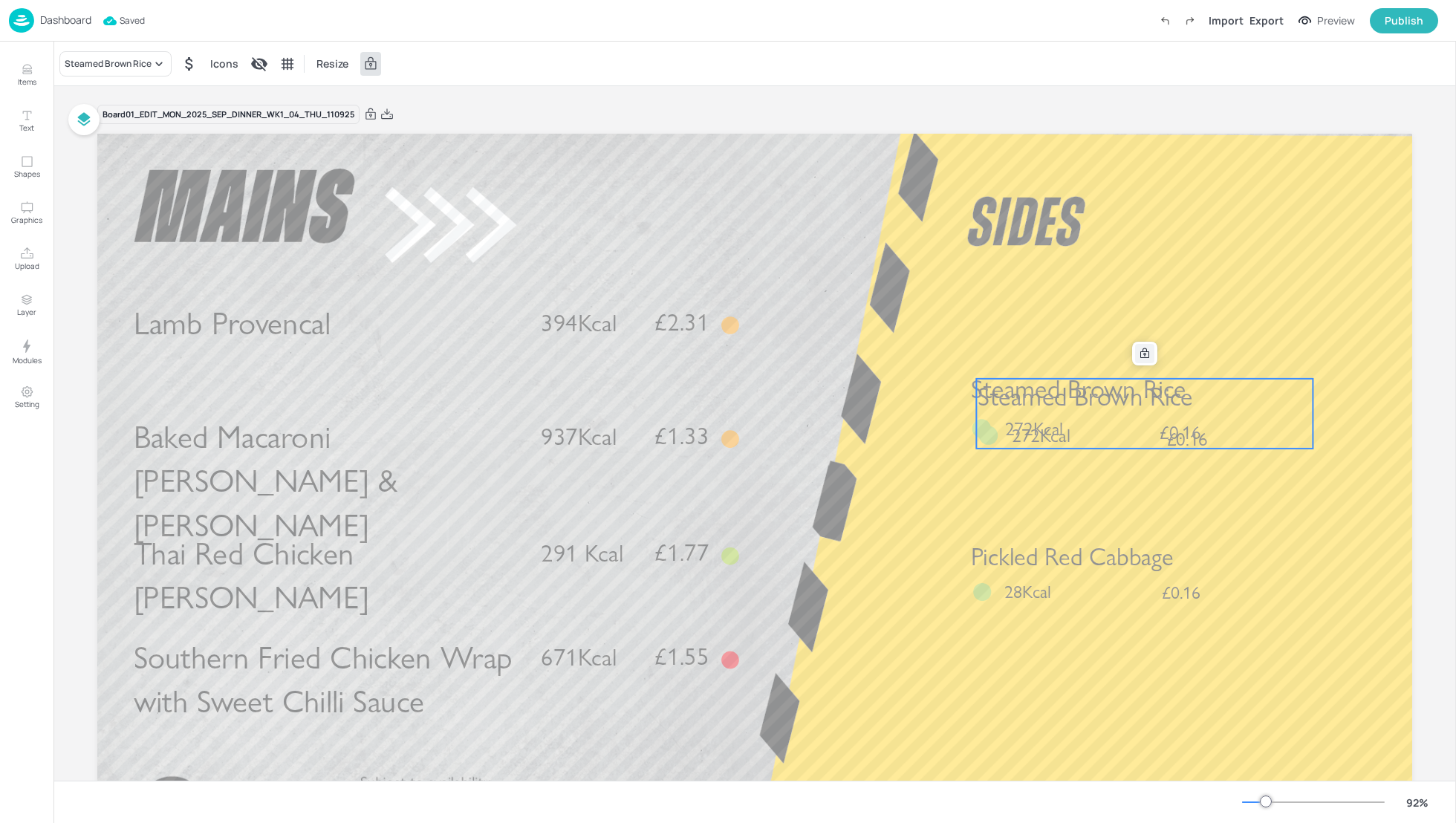
click at [1148, 348] on icon at bounding box center [1144, 354] width 12 height 12
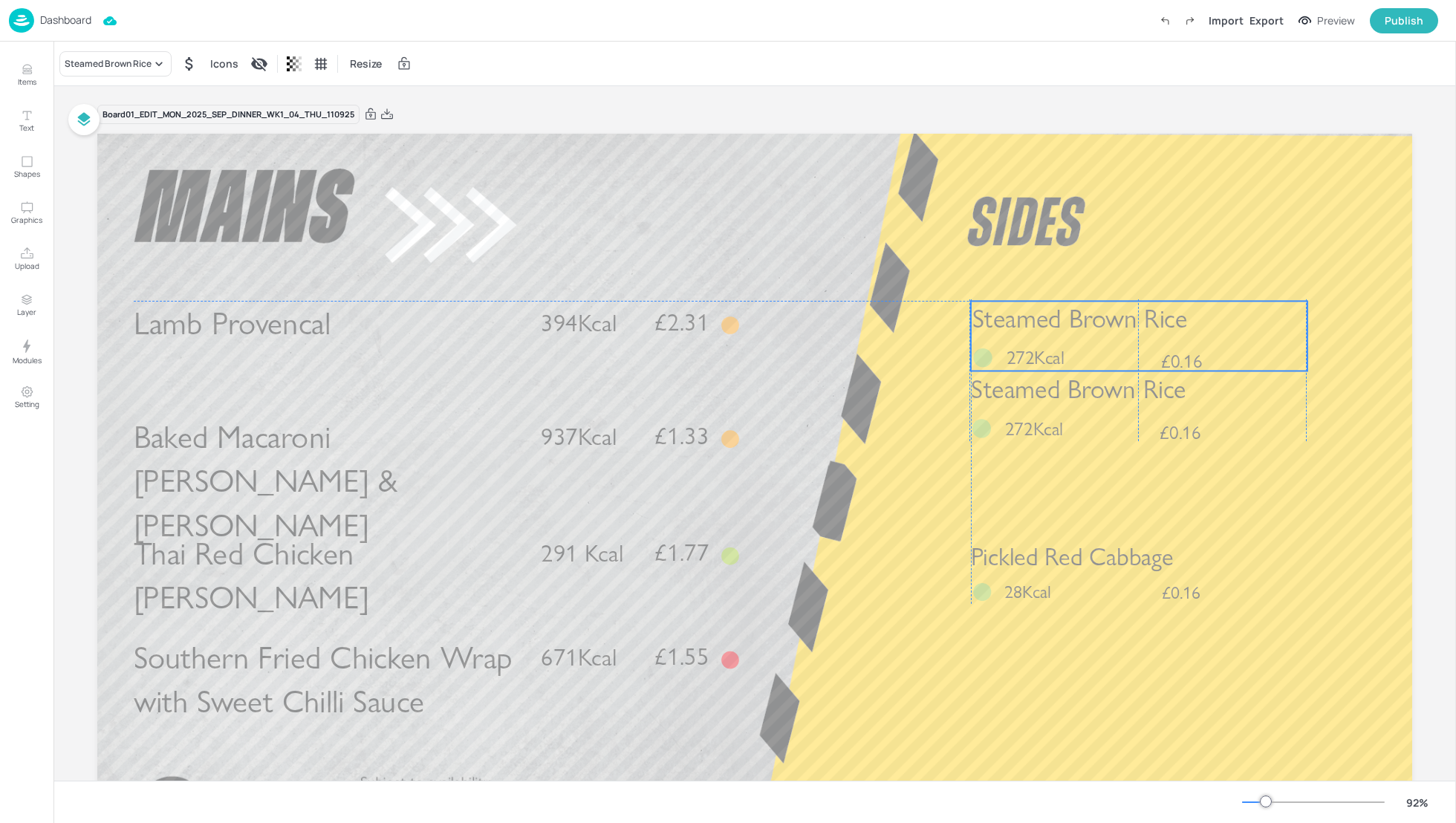
drag, startPoint x: 1148, startPoint y: 407, endPoint x: 1142, endPoint y: 328, distance: 79.2
click at [1142, 328] on span "Steamed Brown Rice" at bounding box center [1079, 318] width 215 height 31
click at [989, 330] on span "Steamed Brown Rice" at bounding box center [1079, 318] width 215 height 31
click at [116, 66] on div "Steamed Brown Rice" at bounding box center [108, 64] width 87 height 14
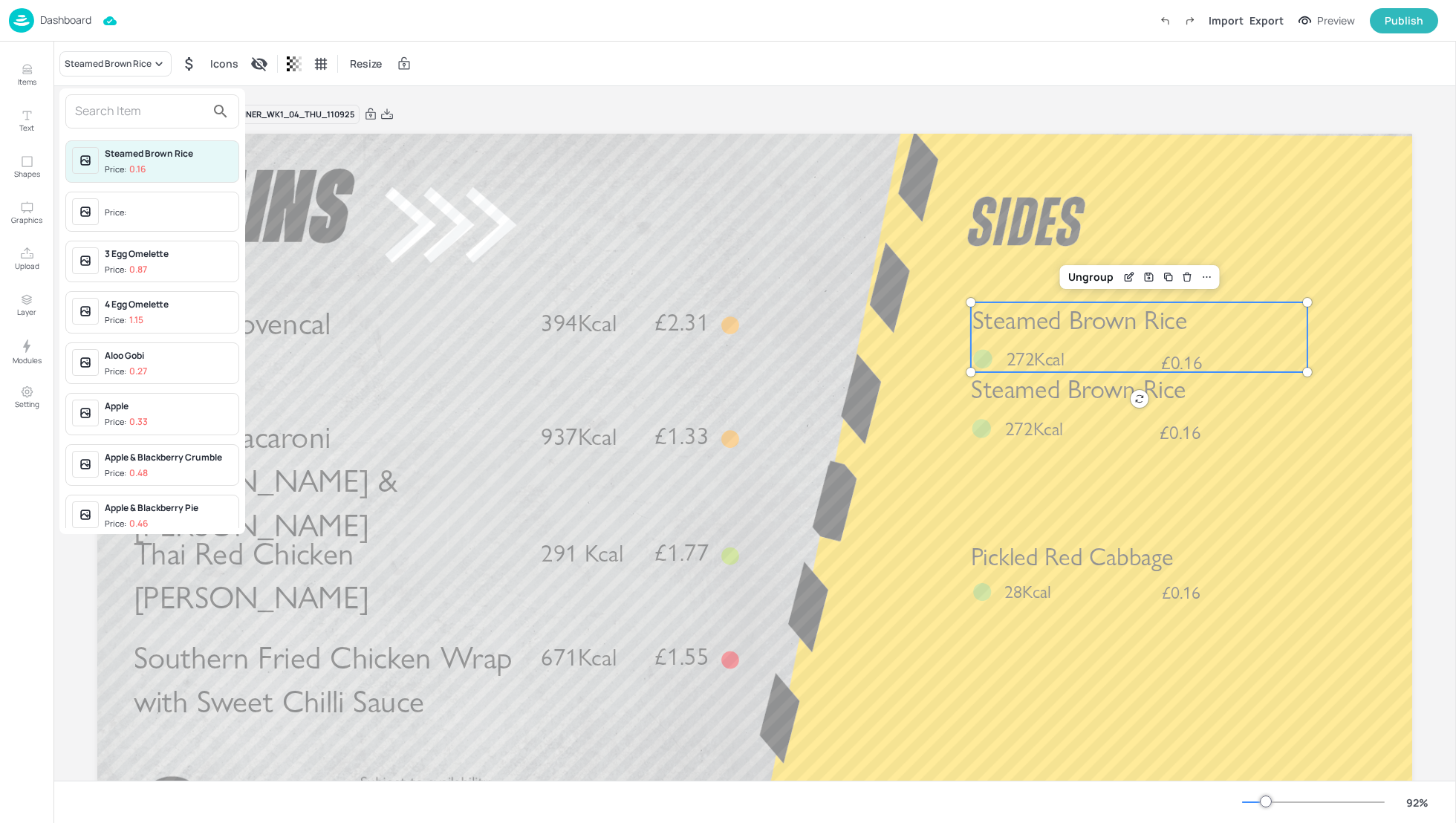
click at [102, 120] on input "text" at bounding box center [140, 111] width 131 height 24
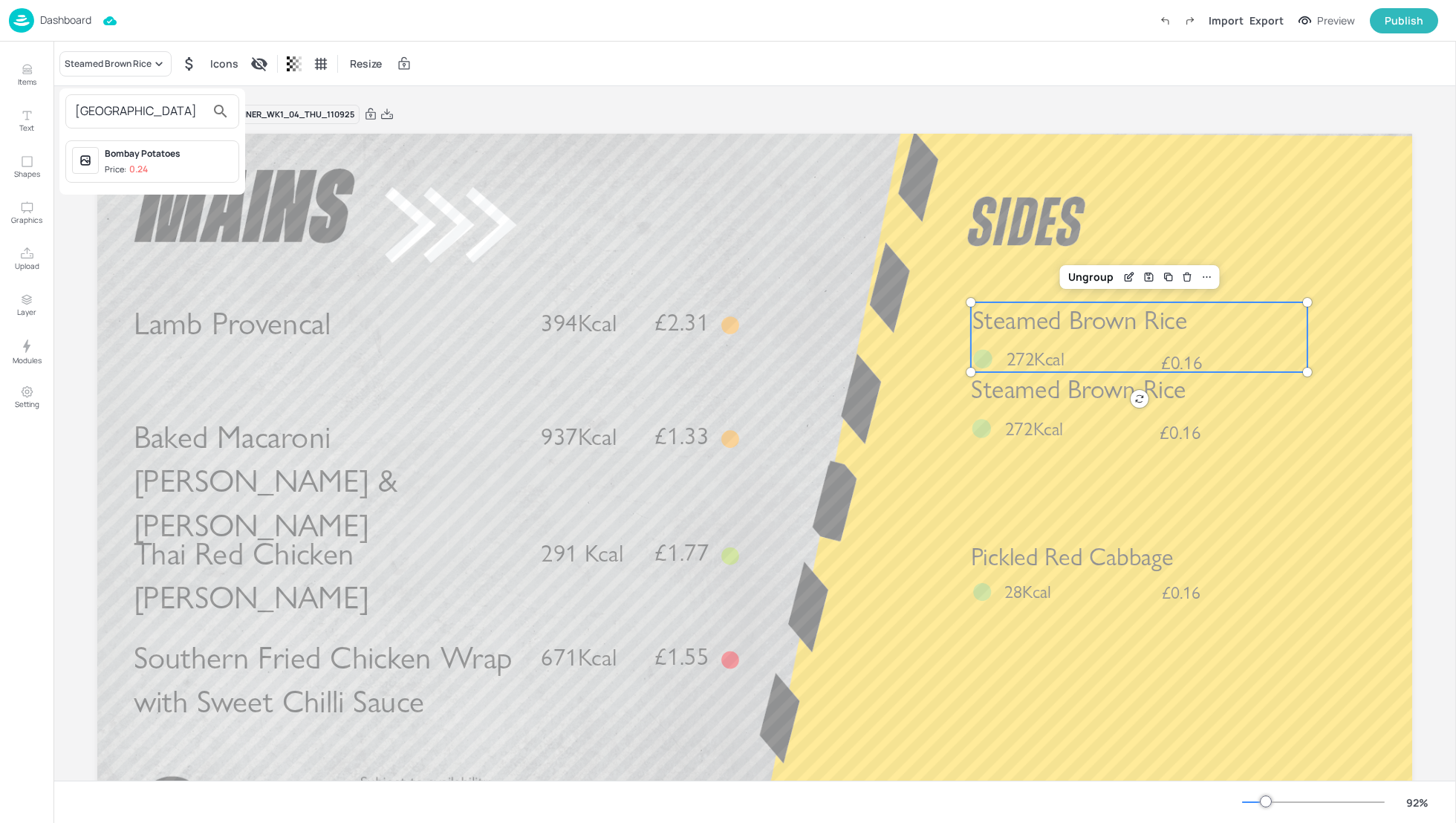
type input "bombay"
click at [126, 159] on div "Bombay Potatoes" at bounding box center [168, 154] width 128 height 14
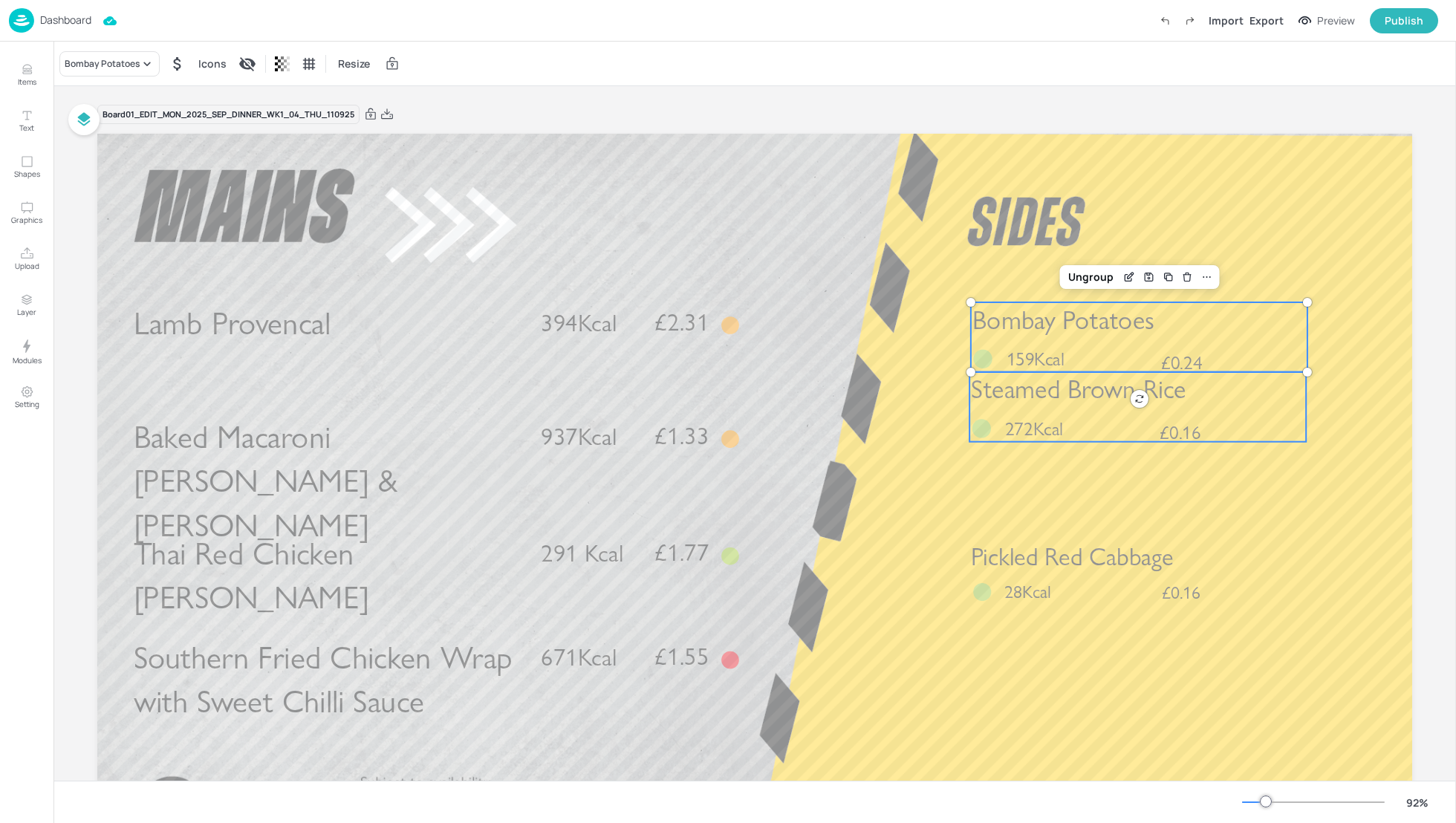
click at [1018, 421] on span "272Kcal" at bounding box center [1034, 427] width 58 height 23
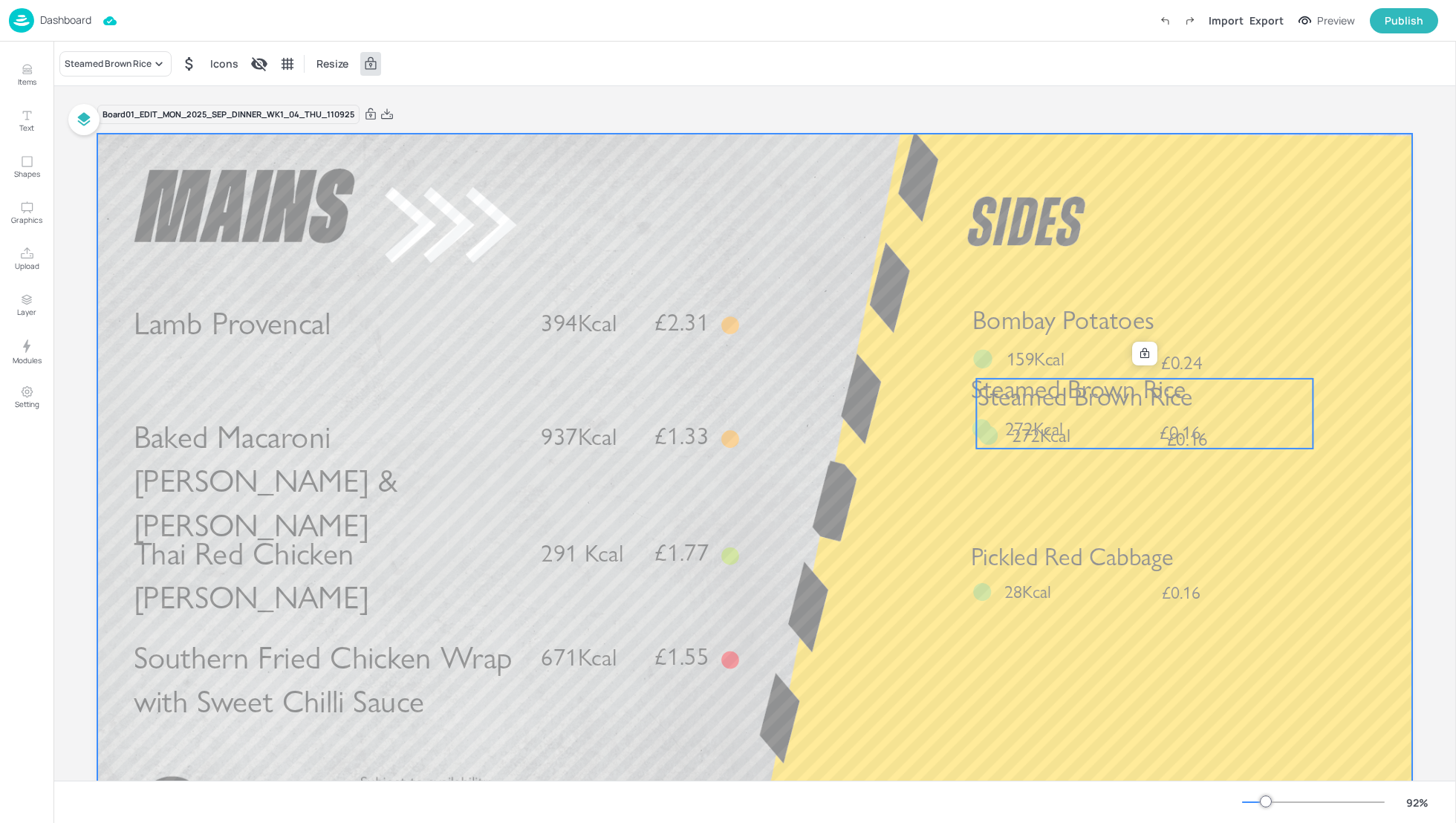
drag, startPoint x: 1030, startPoint y: 414, endPoint x: 1030, endPoint y: 451, distance: 37.0
click at [1030, 133] on div "Lamb Provencal £2.31 394Kcal Thai Red Chicken Curry £1.77 291 Kcal Southern Fri…" at bounding box center [754, 133] width 1315 height 0
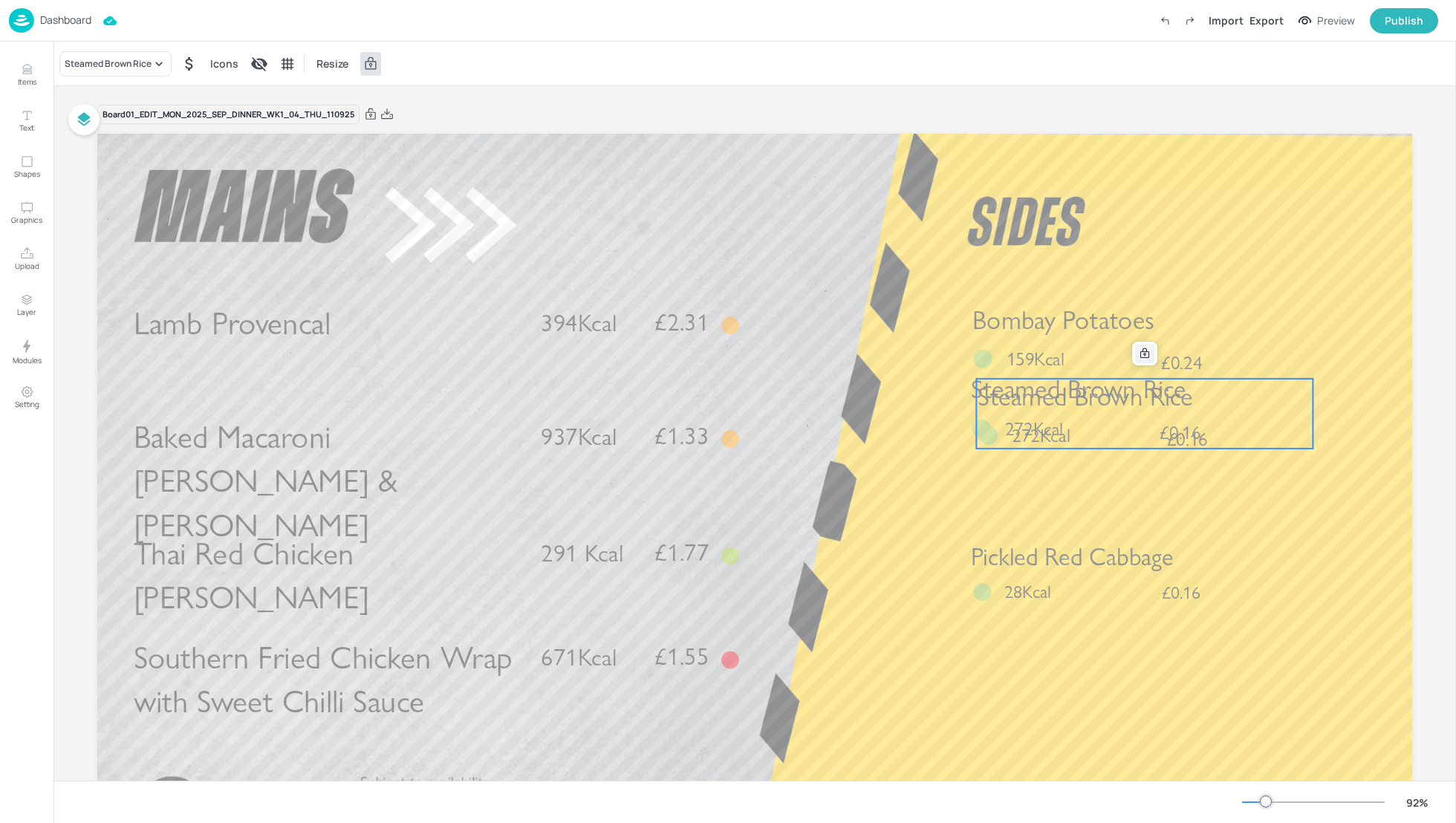
click at [1150, 352] on div at bounding box center [1144, 353] width 19 height 19
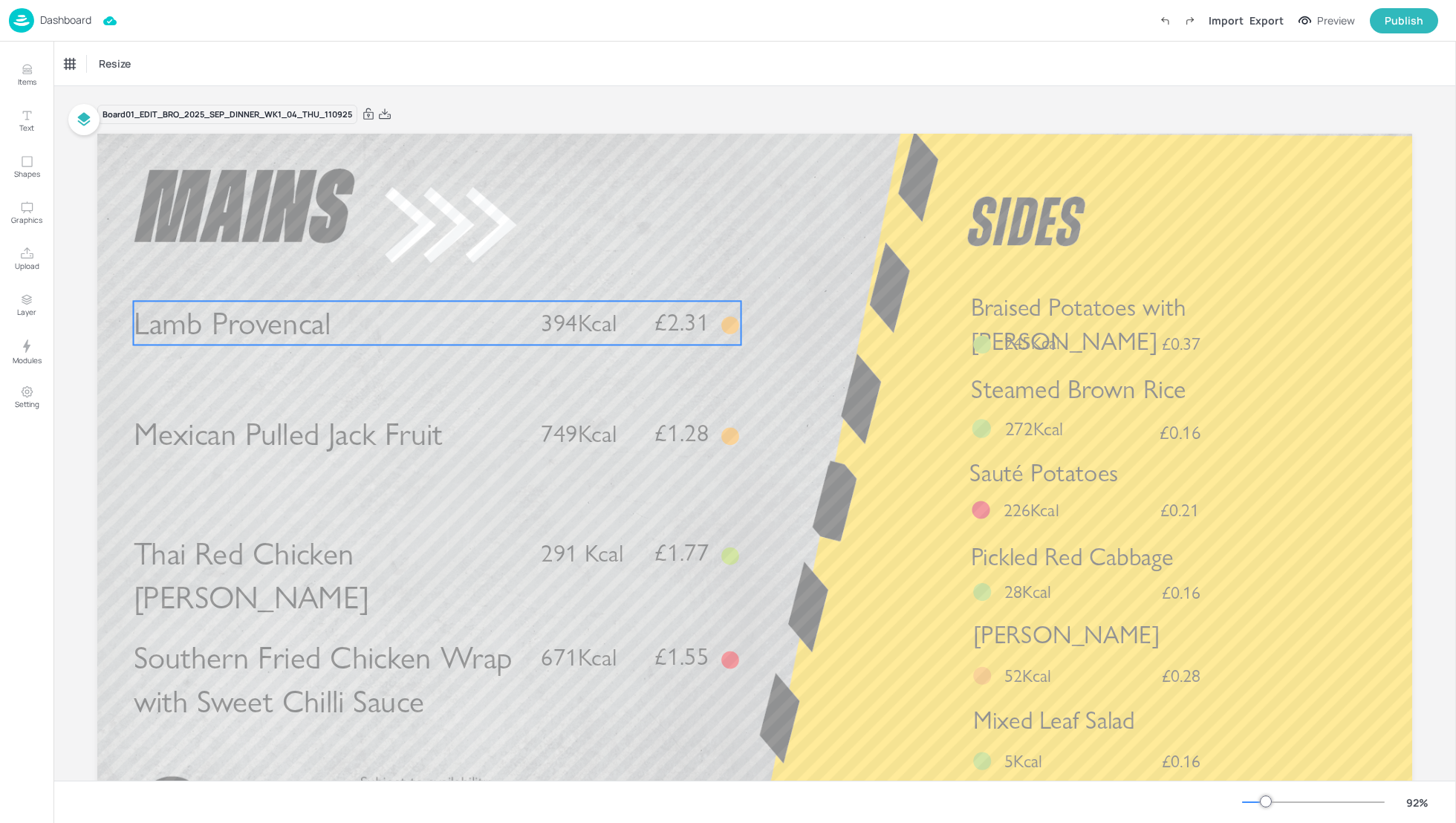
click at [347, 323] on p "Lamb Provencal" at bounding box center [328, 322] width 389 height 44
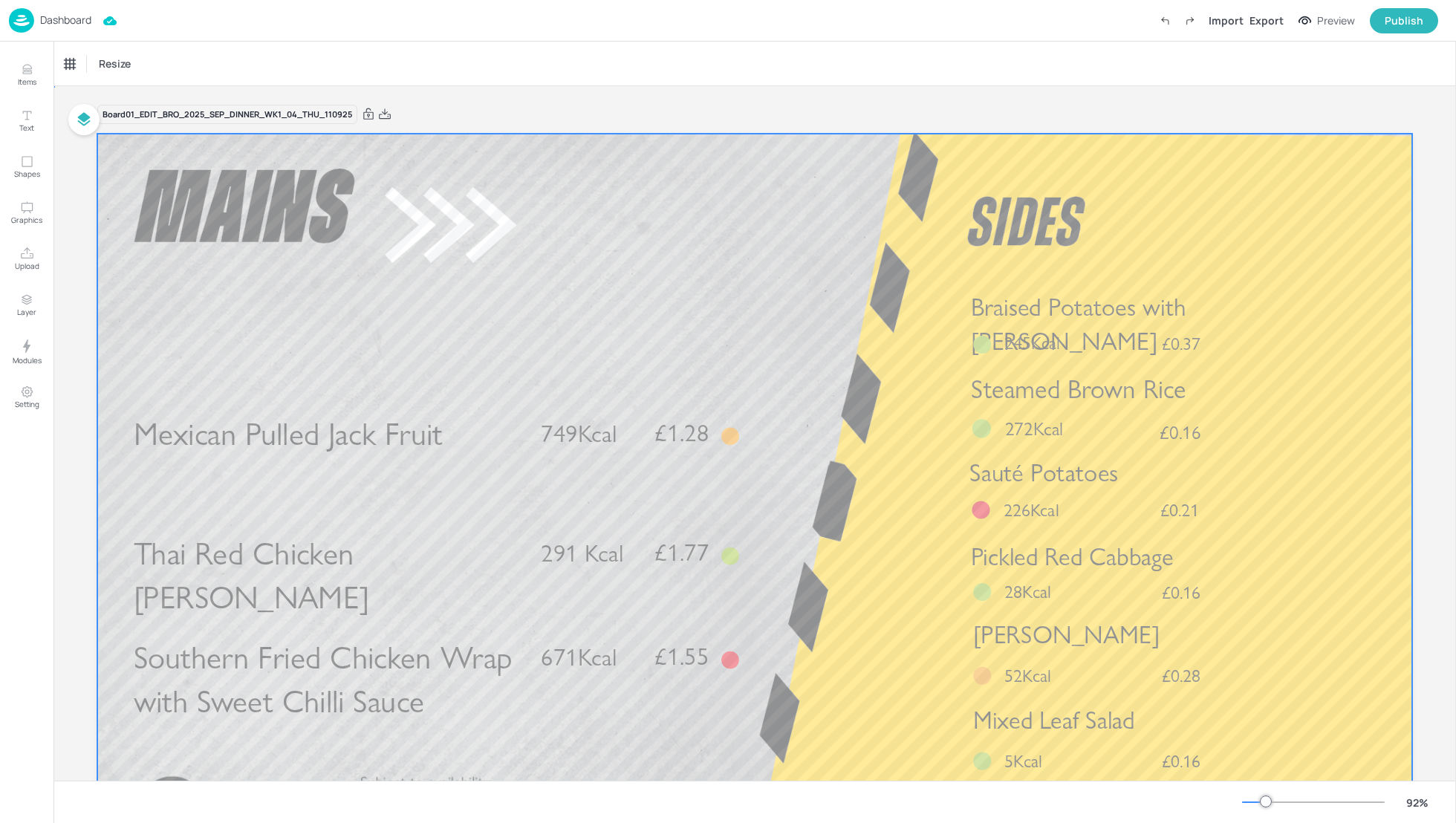
click at [296, 331] on div at bounding box center [754, 503] width 1315 height 739
click at [299, 430] on span "Mexican Pulled Jack Fruit" at bounding box center [288, 435] width 310 height 39
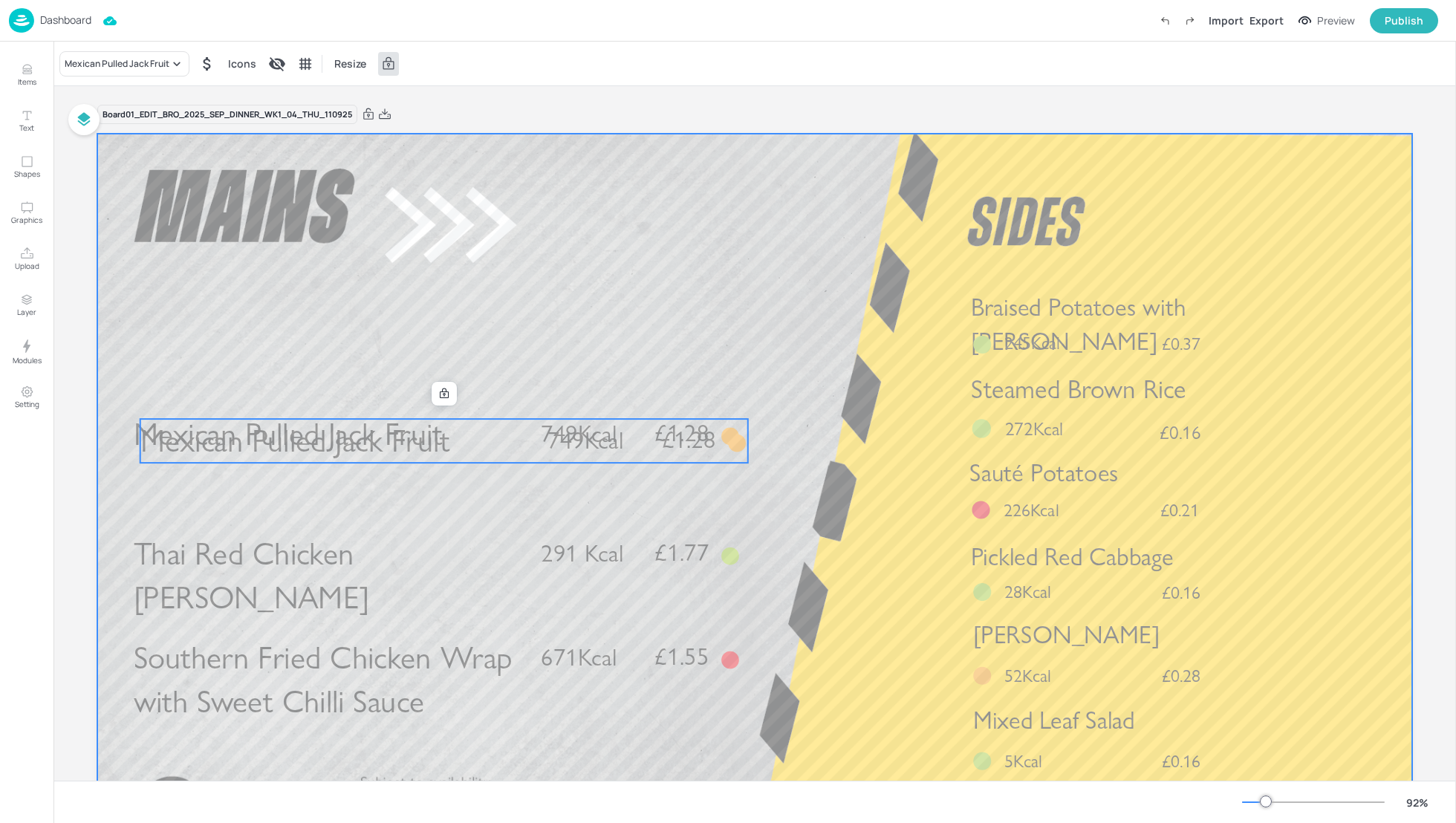
drag, startPoint x: 325, startPoint y: 443, endPoint x: 317, endPoint y: 306, distance: 137.2
click at [317, 133] on div "Thai Red Chicken Curry £1.77 291 Kcal Southern Fried Chicken Wrap with Sweet Ch…" at bounding box center [754, 133] width 1315 height 0
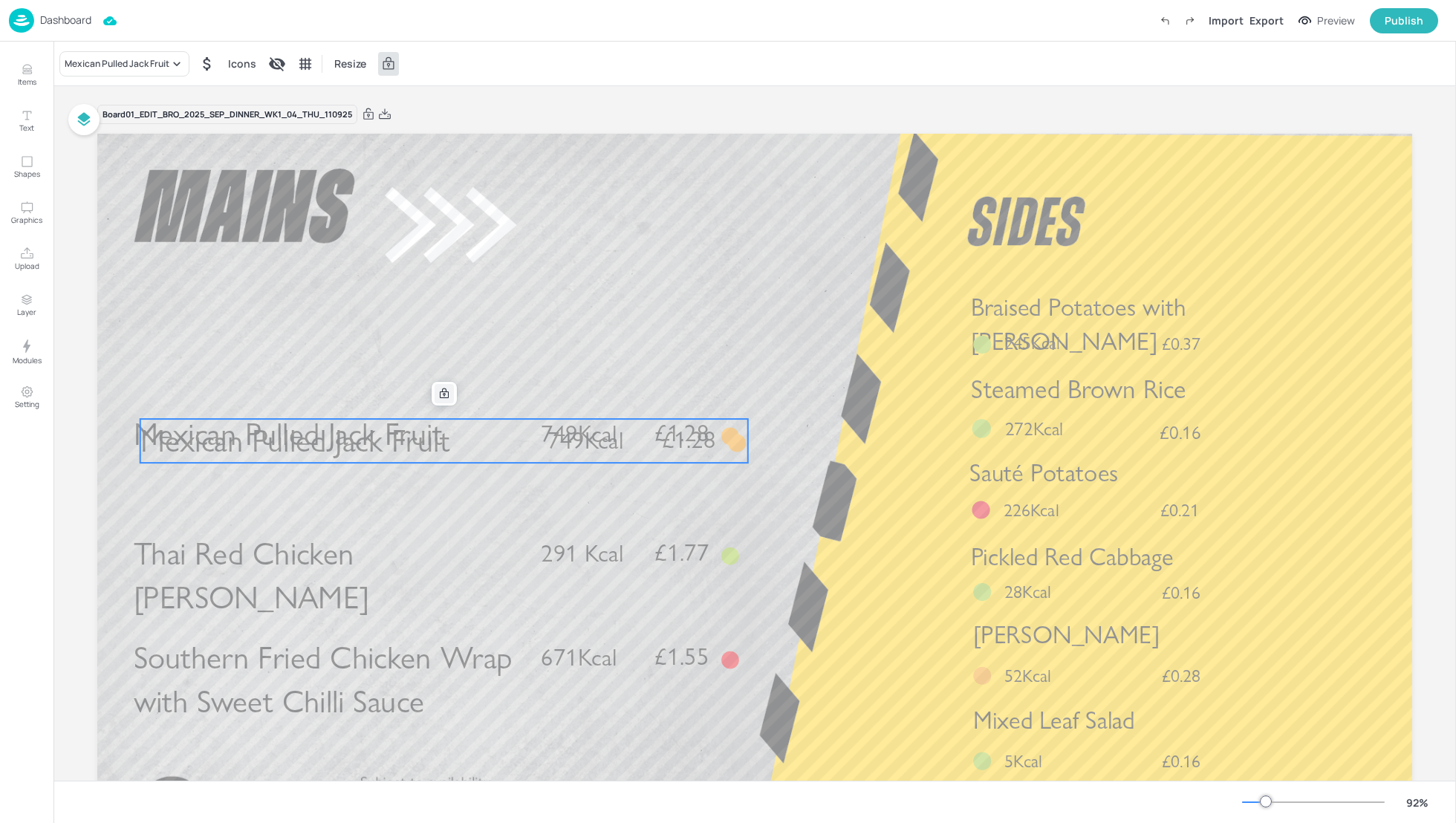
click at [443, 391] on icon at bounding box center [444, 393] width 9 height 10
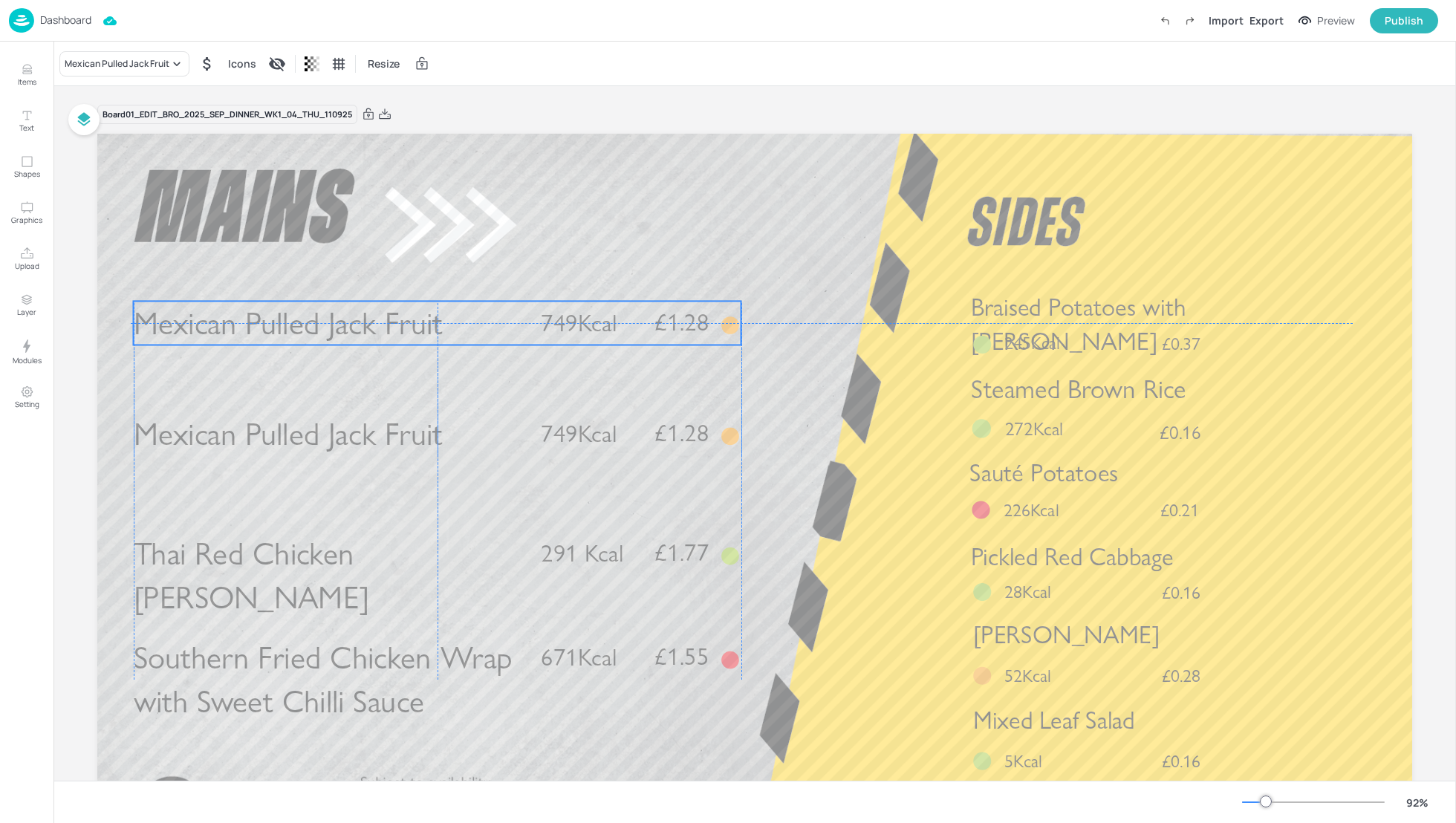
drag, startPoint x: 443, startPoint y: 453, endPoint x: 434, endPoint y: 337, distance: 116.3
click at [434, 337] on span "Mexican Pulled Jack Fruit" at bounding box center [288, 323] width 310 height 39
click at [166, 74] on div "Mexican Pulled Jack Fruit" at bounding box center [124, 64] width 130 height 25
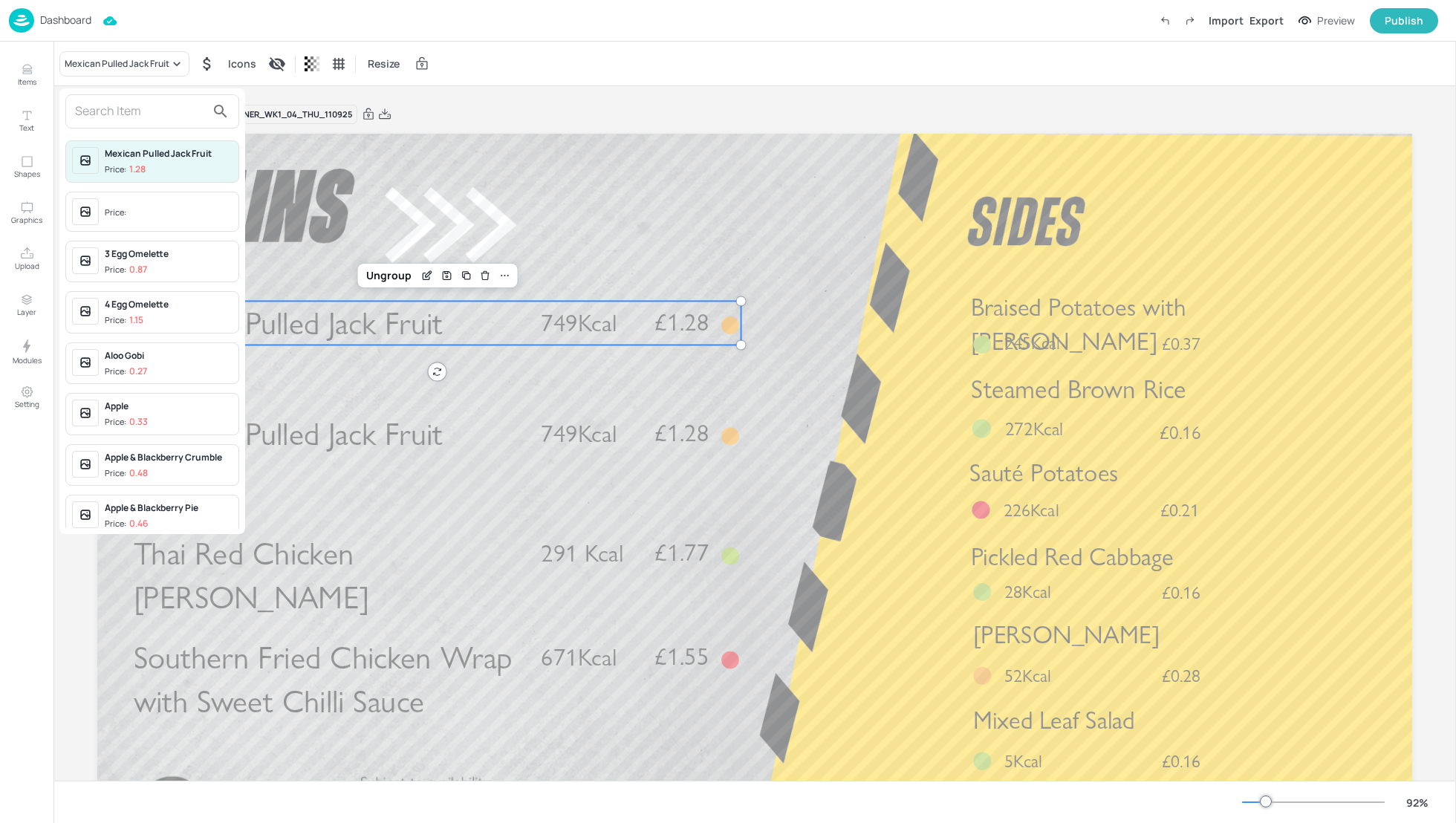
click at [117, 117] on input "text" at bounding box center [140, 111] width 131 height 24
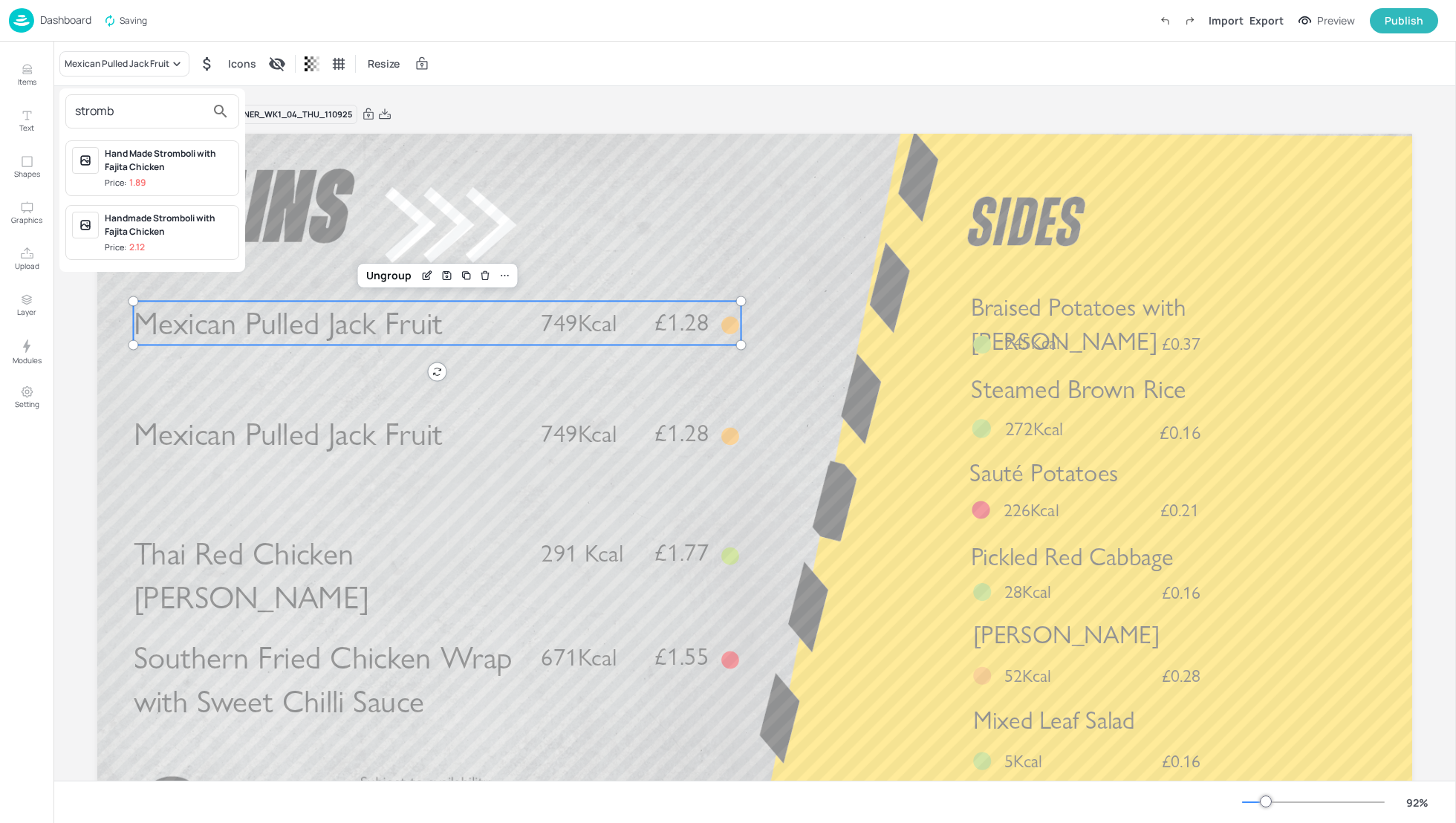
type input "stromb"
click at [133, 229] on div "Handmade Stromboli with Fajita Chicken" at bounding box center [168, 225] width 128 height 27
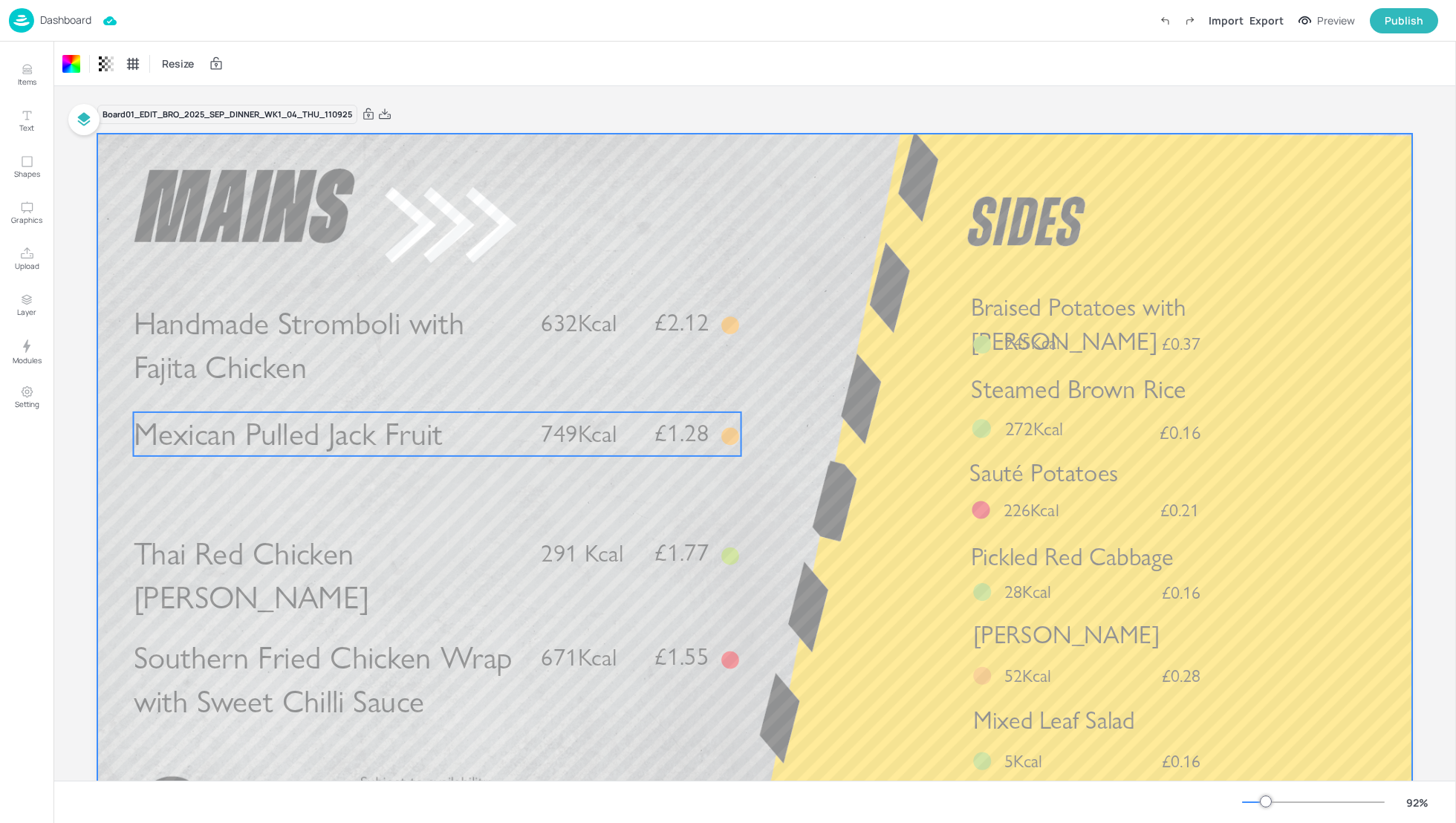
click at [510, 440] on p "Mexican Pulled Jack Fruit" at bounding box center [328, 434] width 389 height 44
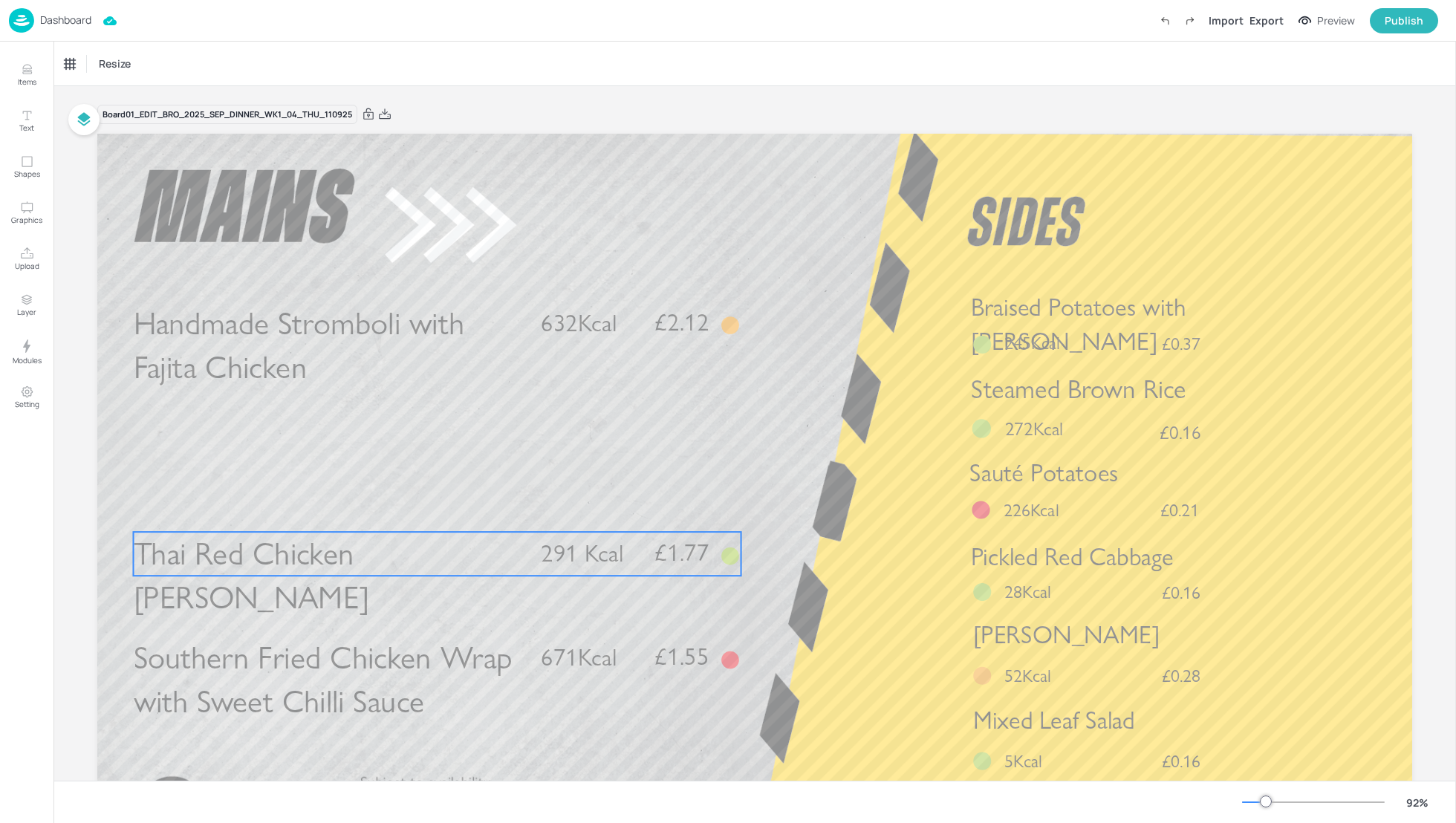
click at [369, 541] on span "Thai Red Chicken Curry" at bounding box center [251, 576] width 236 height 83
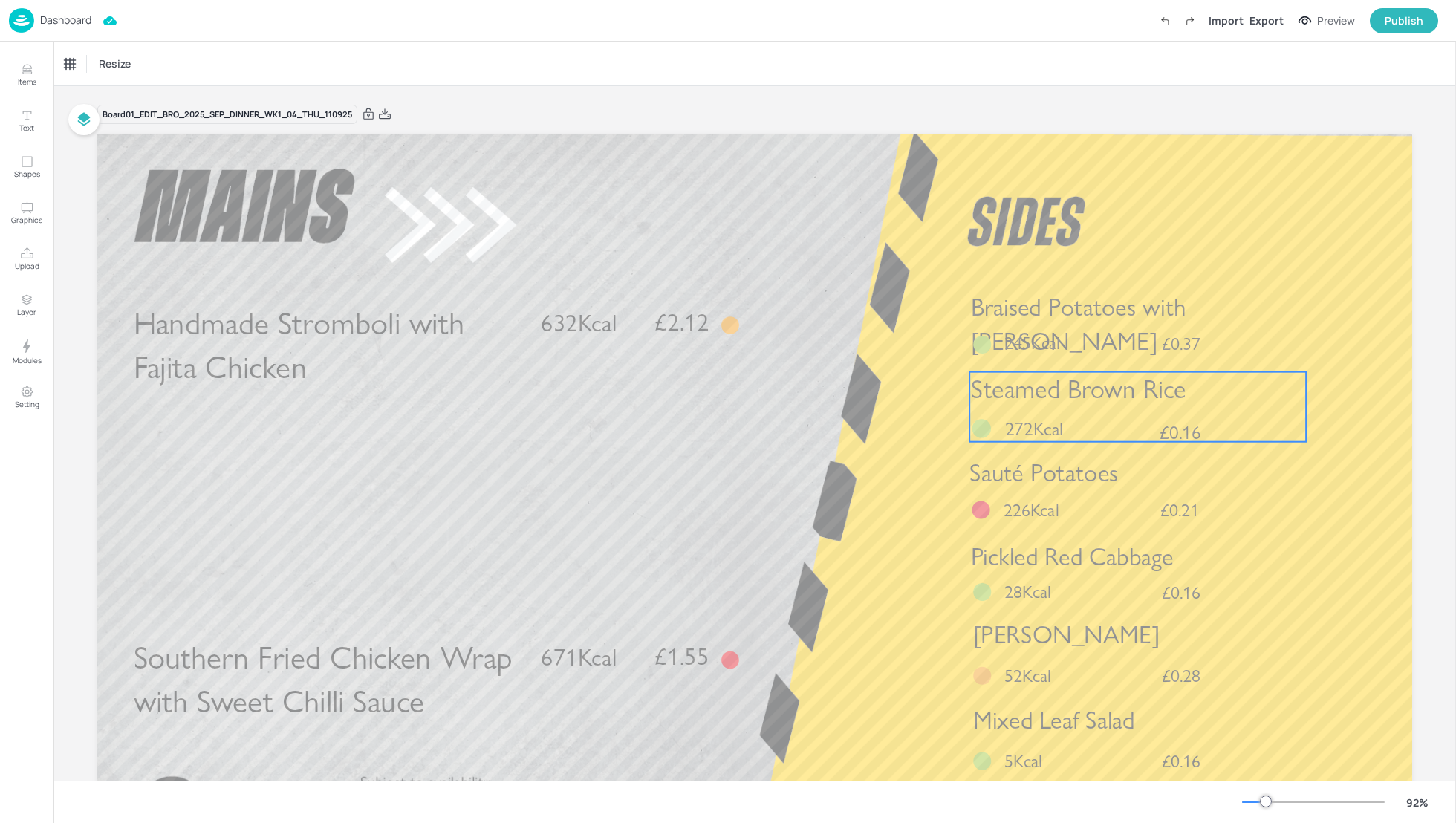
click at [1074, 396] on span "Steamed Brown Rice" at bounding box center [1078, 389] width 215 height 31
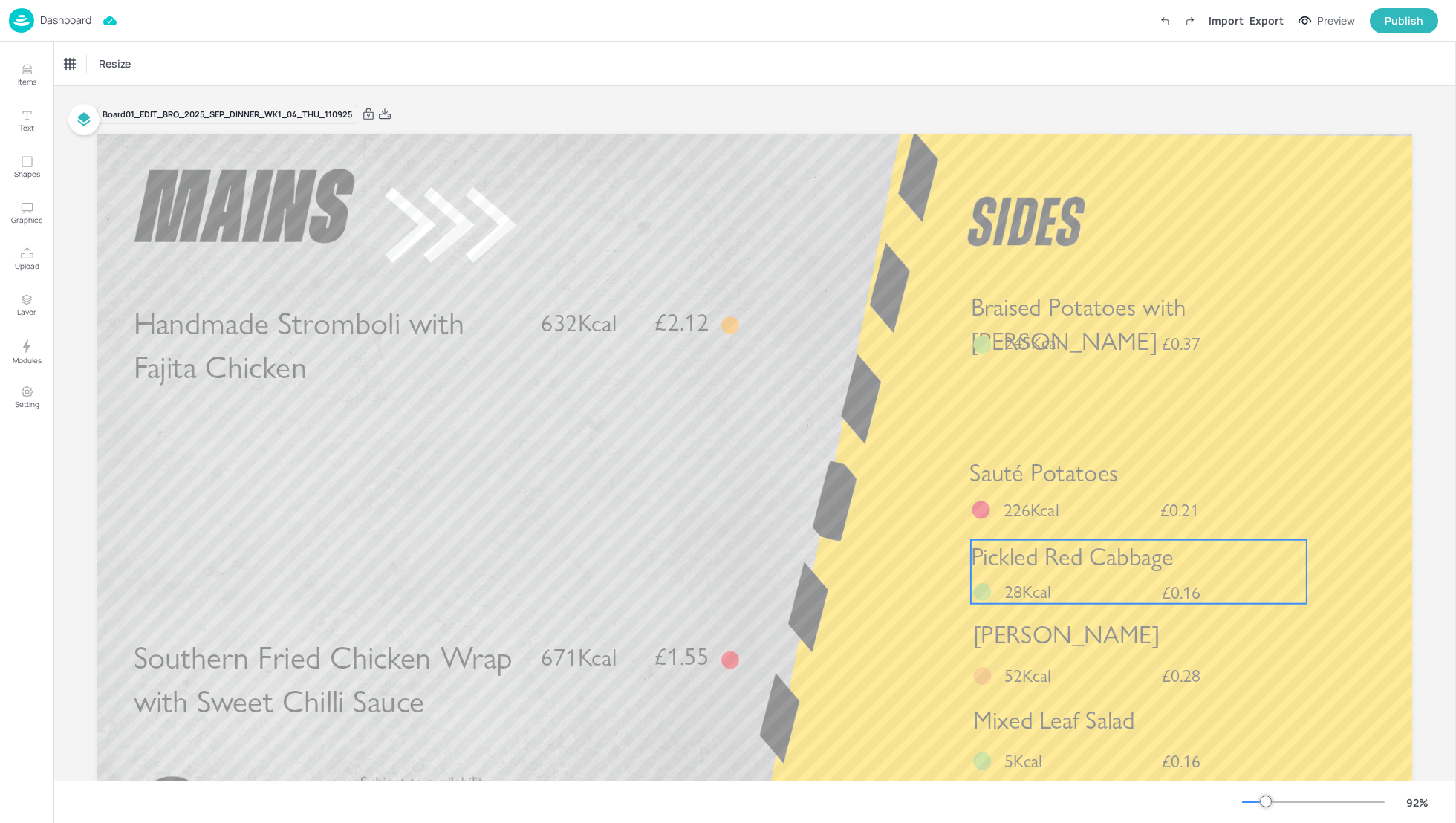
click at [1047, 582] on span "28Kcal" at bounding box center [1027, 592] width 46 height 22
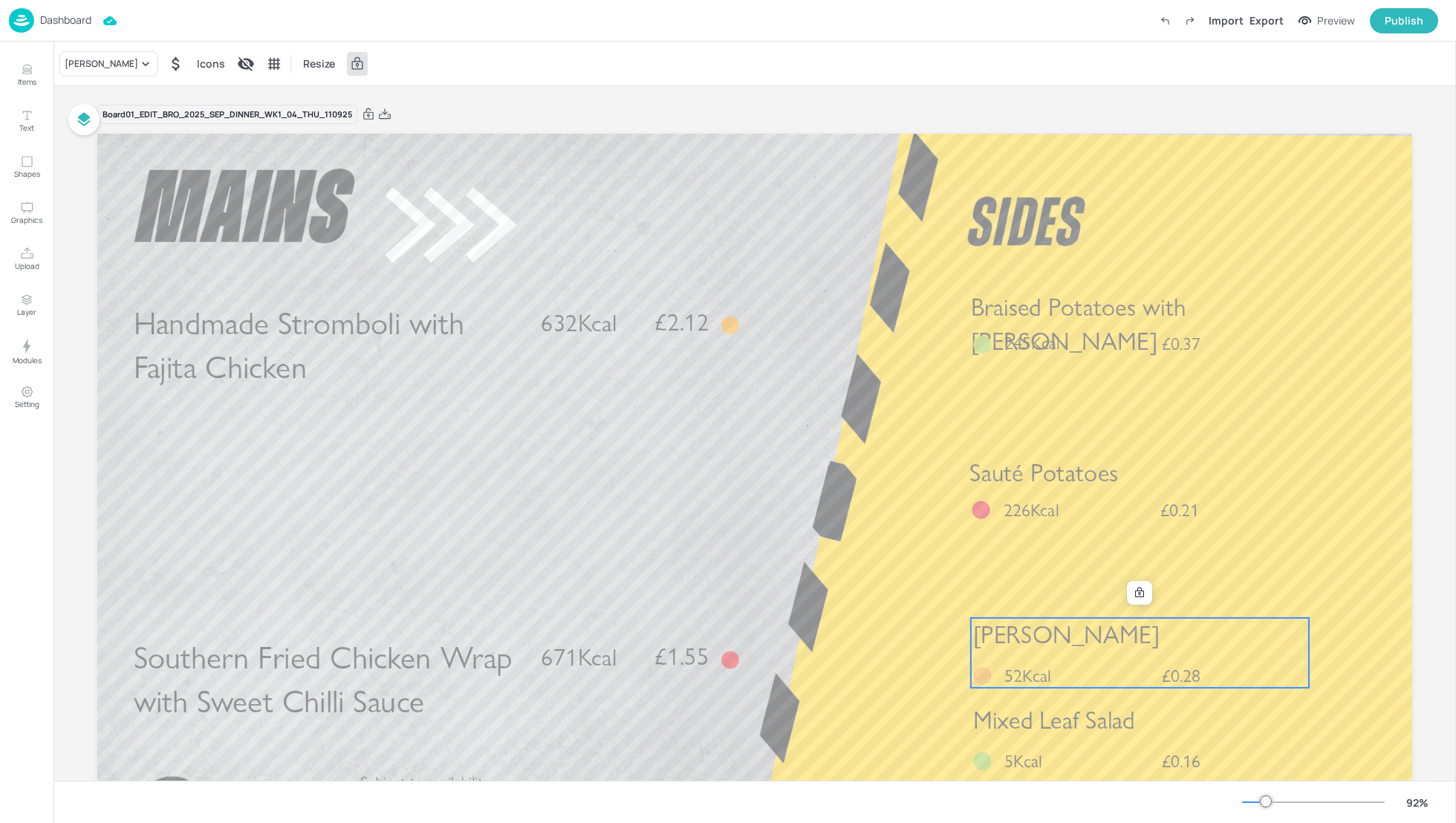
click at [1051, 667] on p "52Kcal" at bounding box center [1040, 675] width 71 height 25
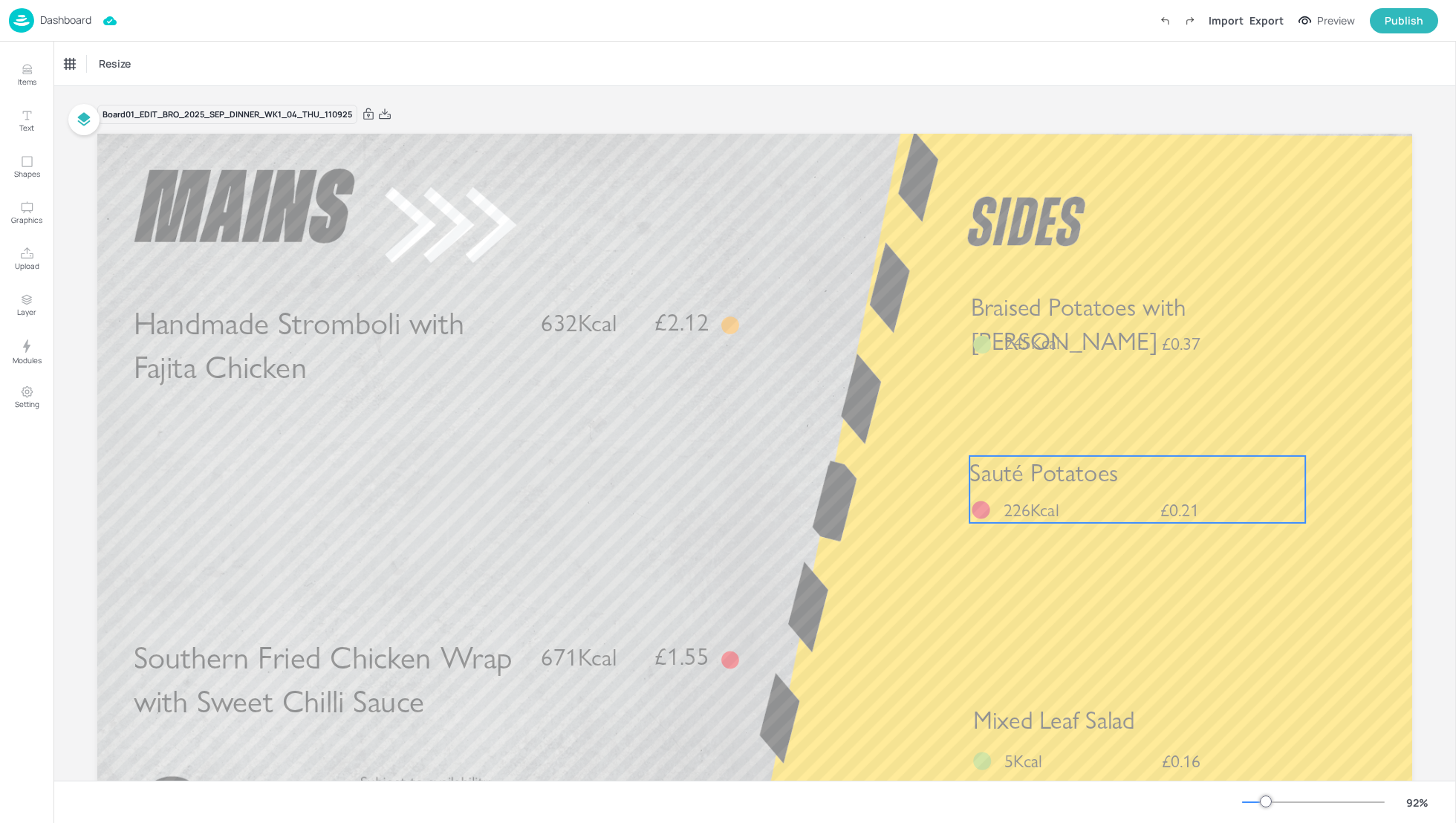
click at [1008, 504] on span "226Kcal" at bounding box center [1031, 510] width 56 height 22
click at [1132, 435] on icon at bounding box center [1138, 430] width 12 height 12
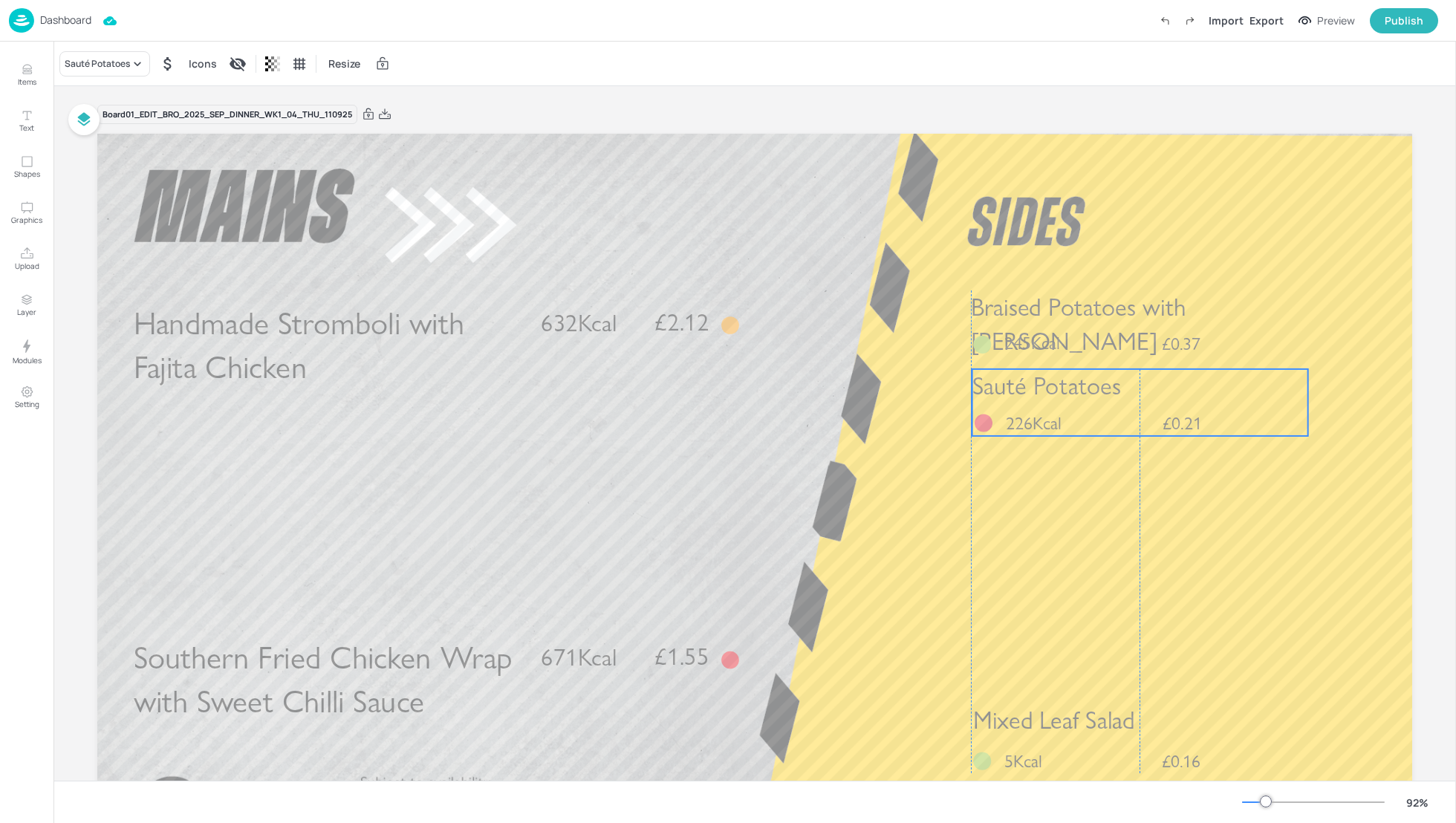
drag, startPoint x: 1101, startPoint y: 485, endPoint x: 1101, endPoint y: 398, distance: 87.0
click at [1101, 398] on span "Sauté Potatoes" at bounding box center [1046, 386] width 149 height 30
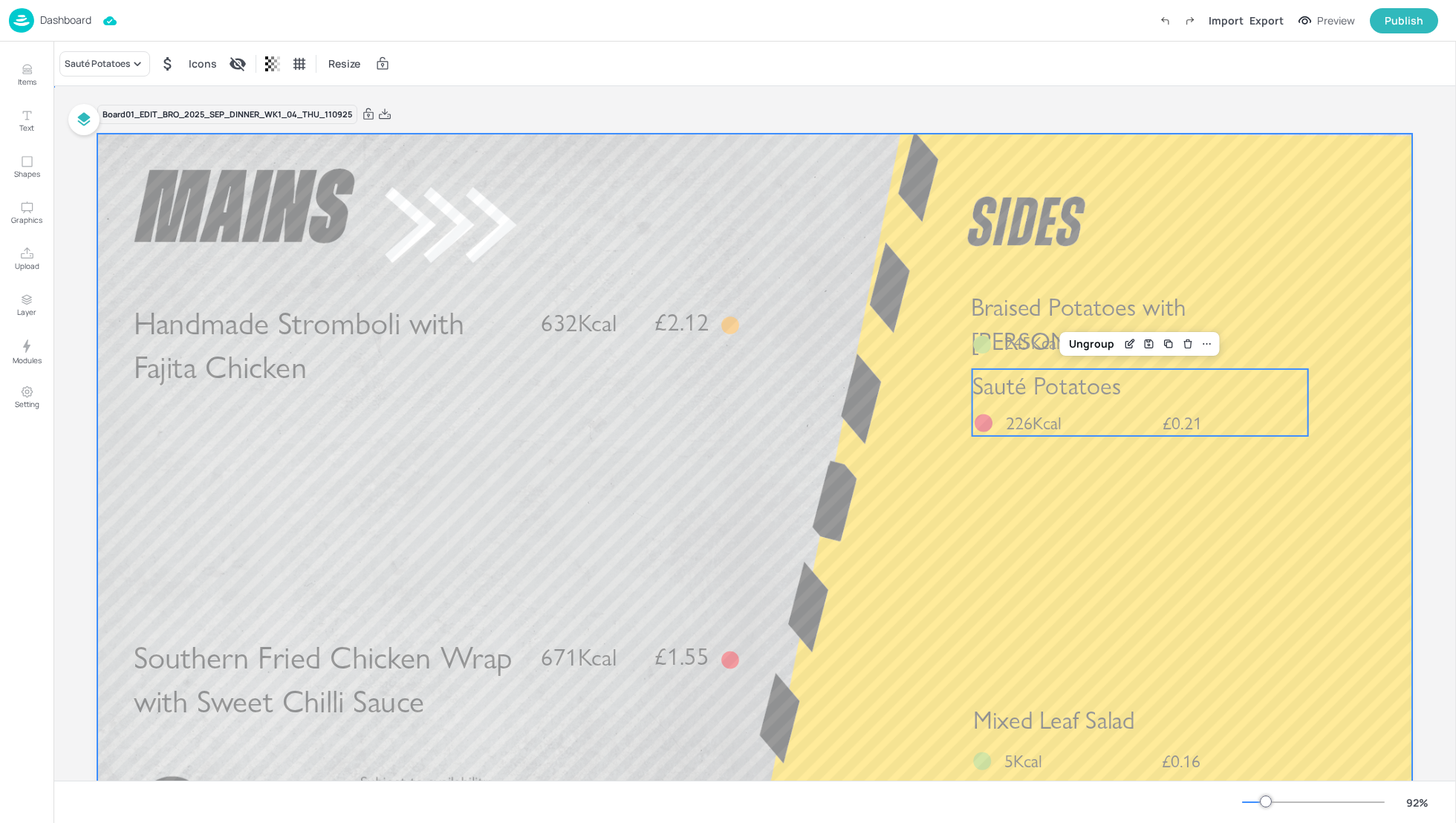
click at [1062, 588] on div at bounding box center [754, 503] width 1315 height 739
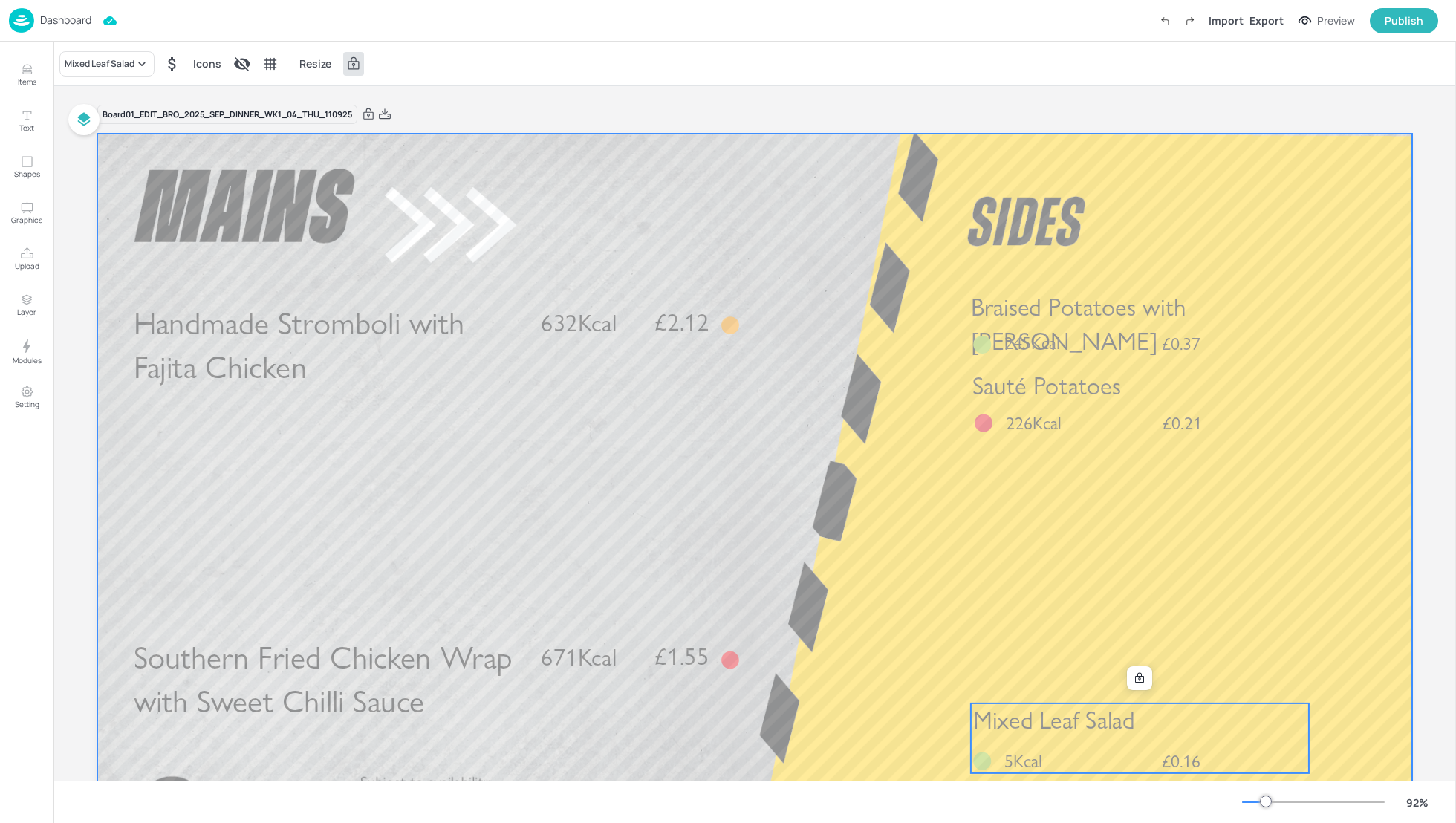
drag, startPoint x: 1068, startPoint y: 746, endPoint x: 1059, endPoint y: 542, distance: 204.2
click at [1059, 133] on div "Southern Fried Chicken Wrap with Sweet Chilli Sauce £1.55 671Kcal Braised Potat…" at bounding box center [754, 133] width 1315 height 0
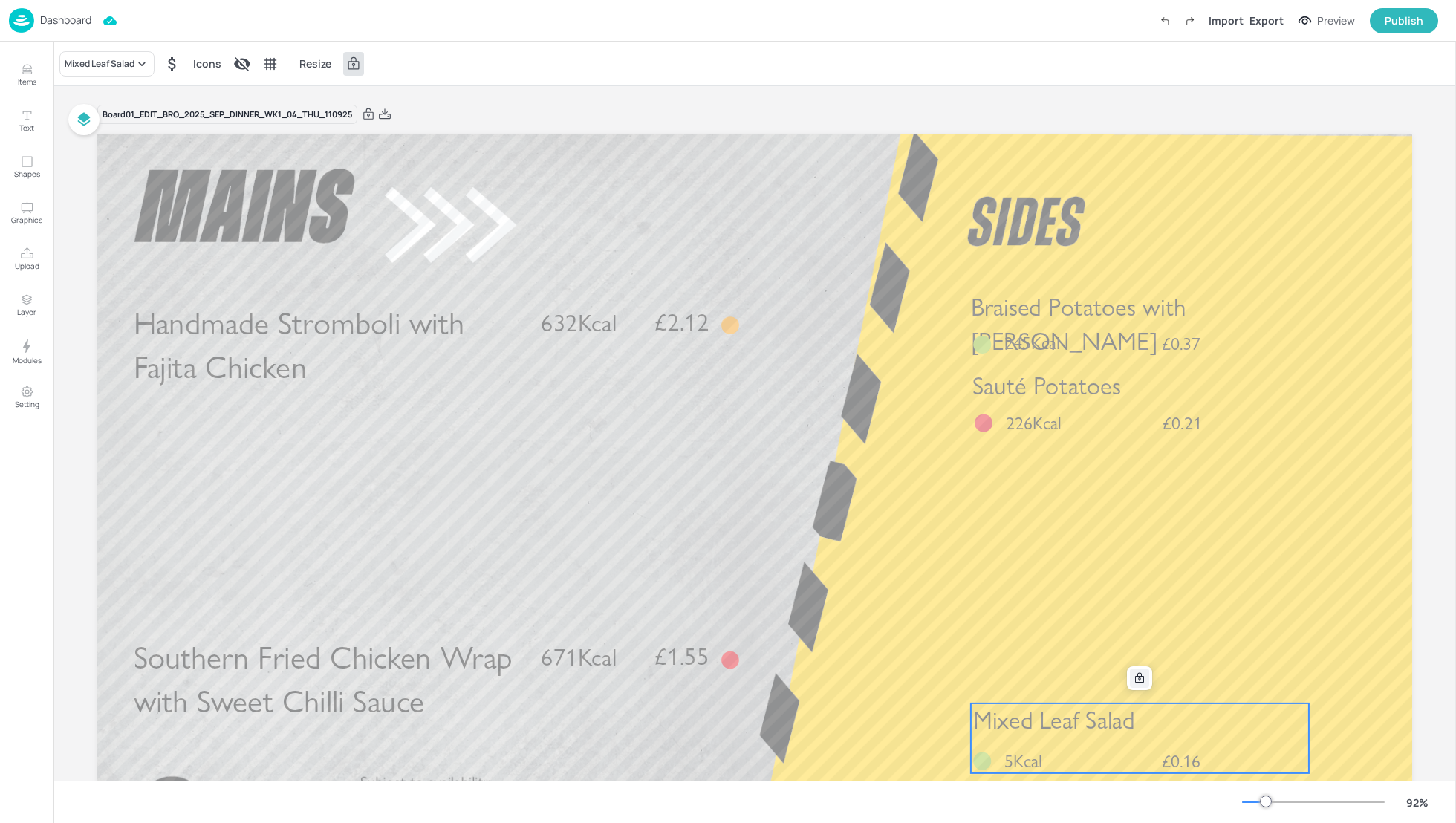
click at [1130, 675] on div at bounding box center [1139, 678] width 19 height 19
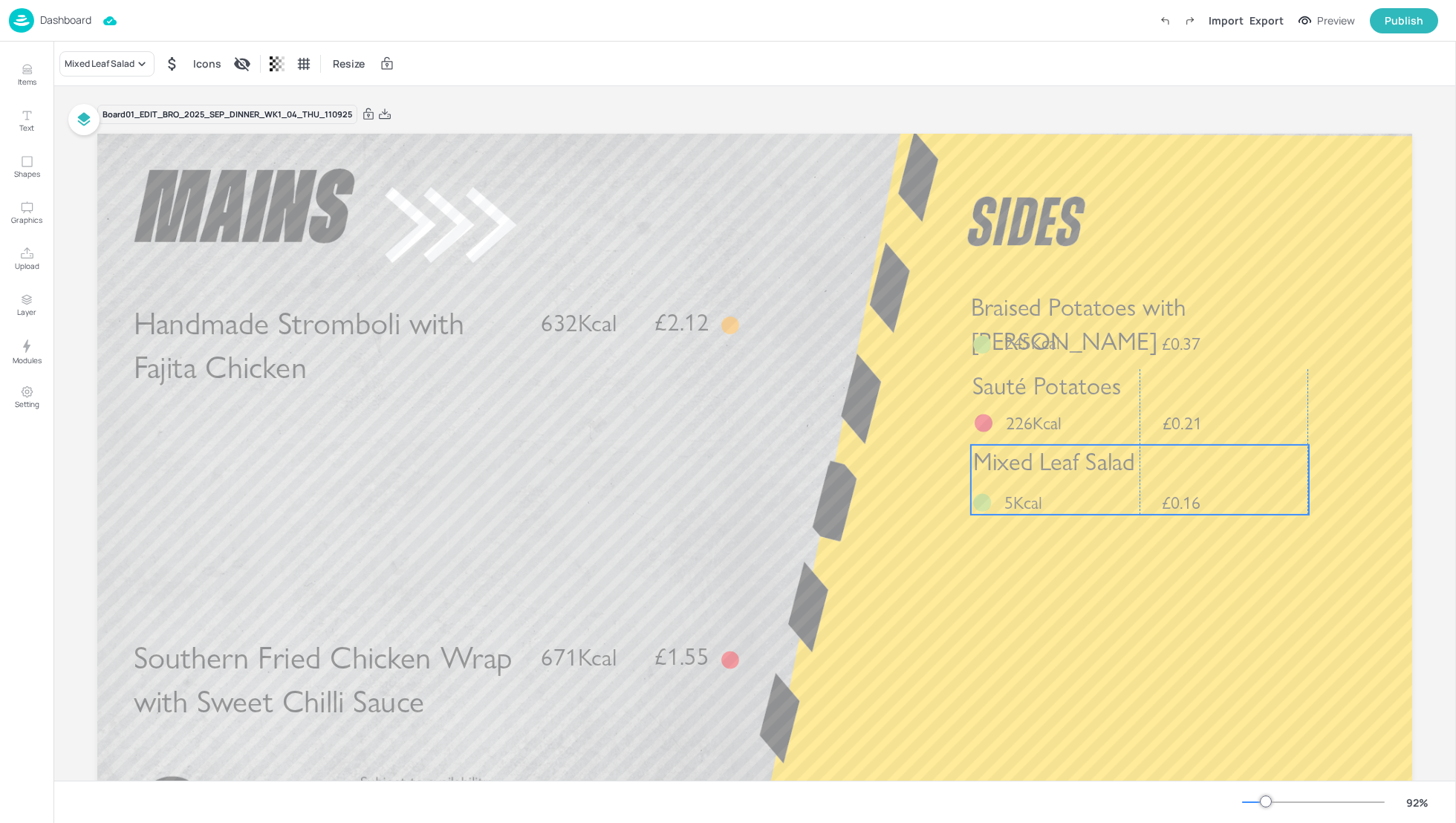
drag, startPoint x: 1128, startPoint y: 719, endPoint x: 1126, endPoint y: 462, distance: 257.0
click at [1126, 460] on span "Mixed Leaf Salad" at bounding box center [1054, 462] width 162 height 30
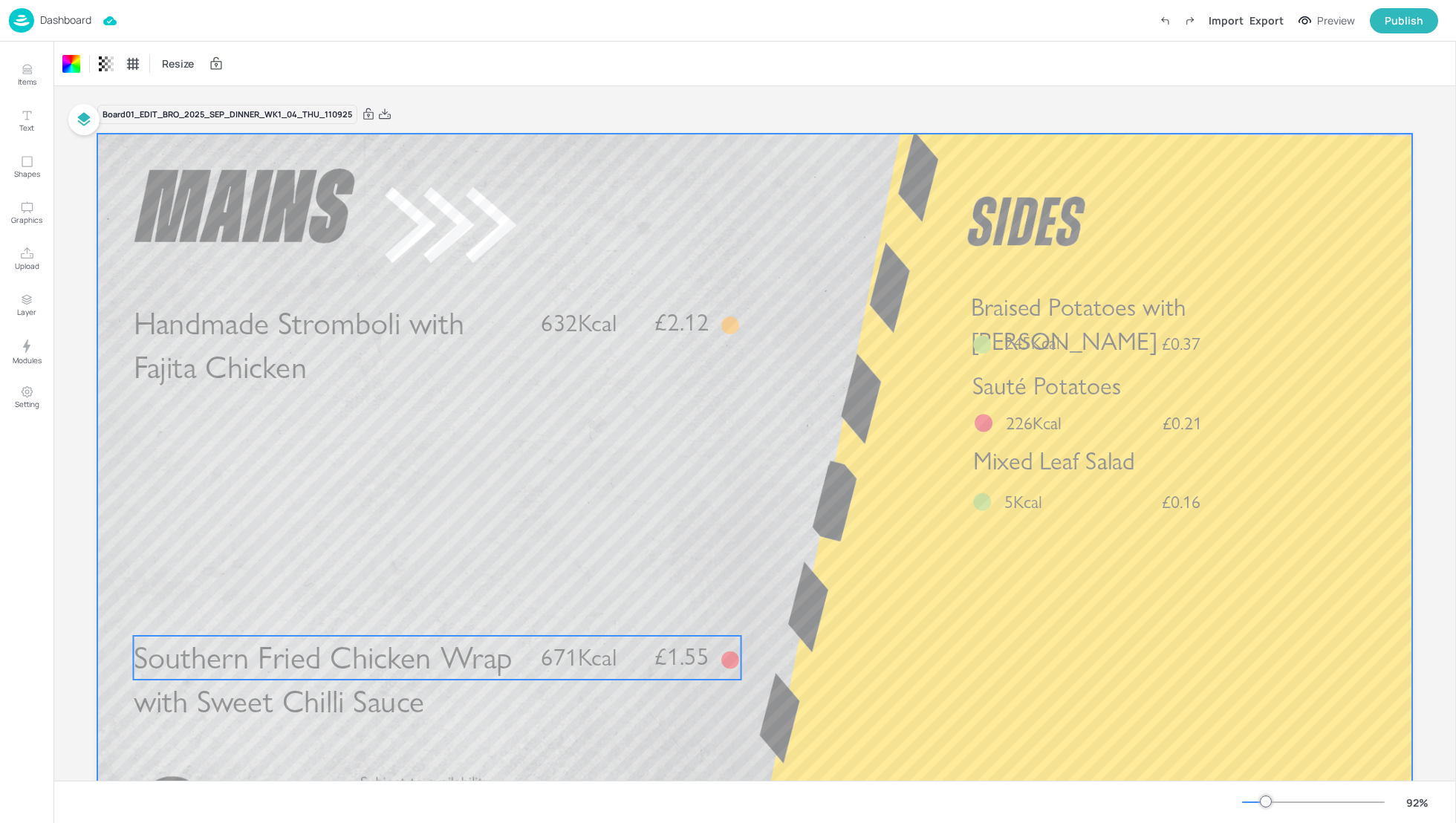
click at [434, 673] on span "Southern Fried Chicken Wrap with Sweet Chilli Sauce" at bounding box center [323, 680] width 379 height 83
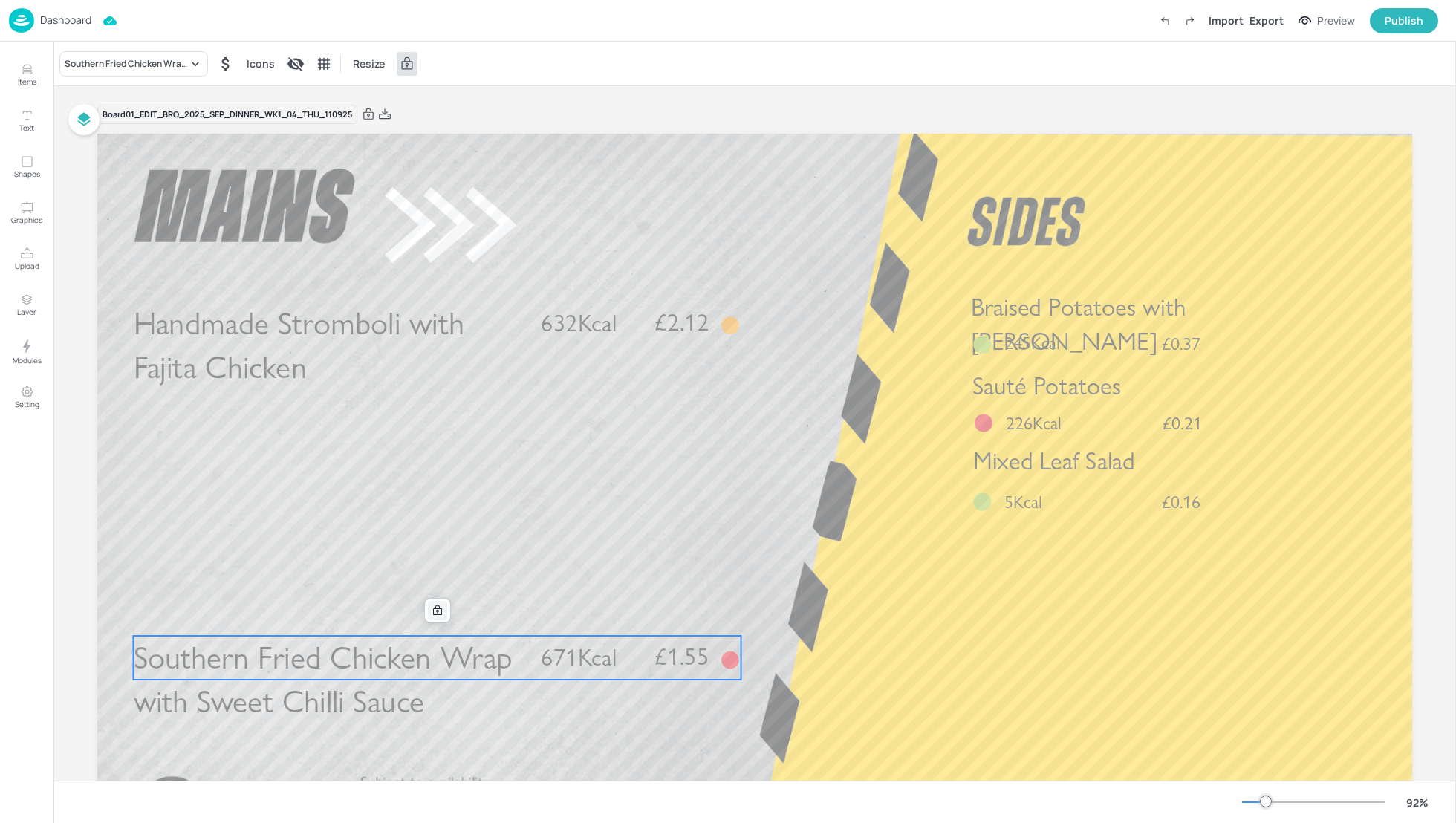
click at [443, 614] on div at bounding box center [437, 610] width 19 height 19
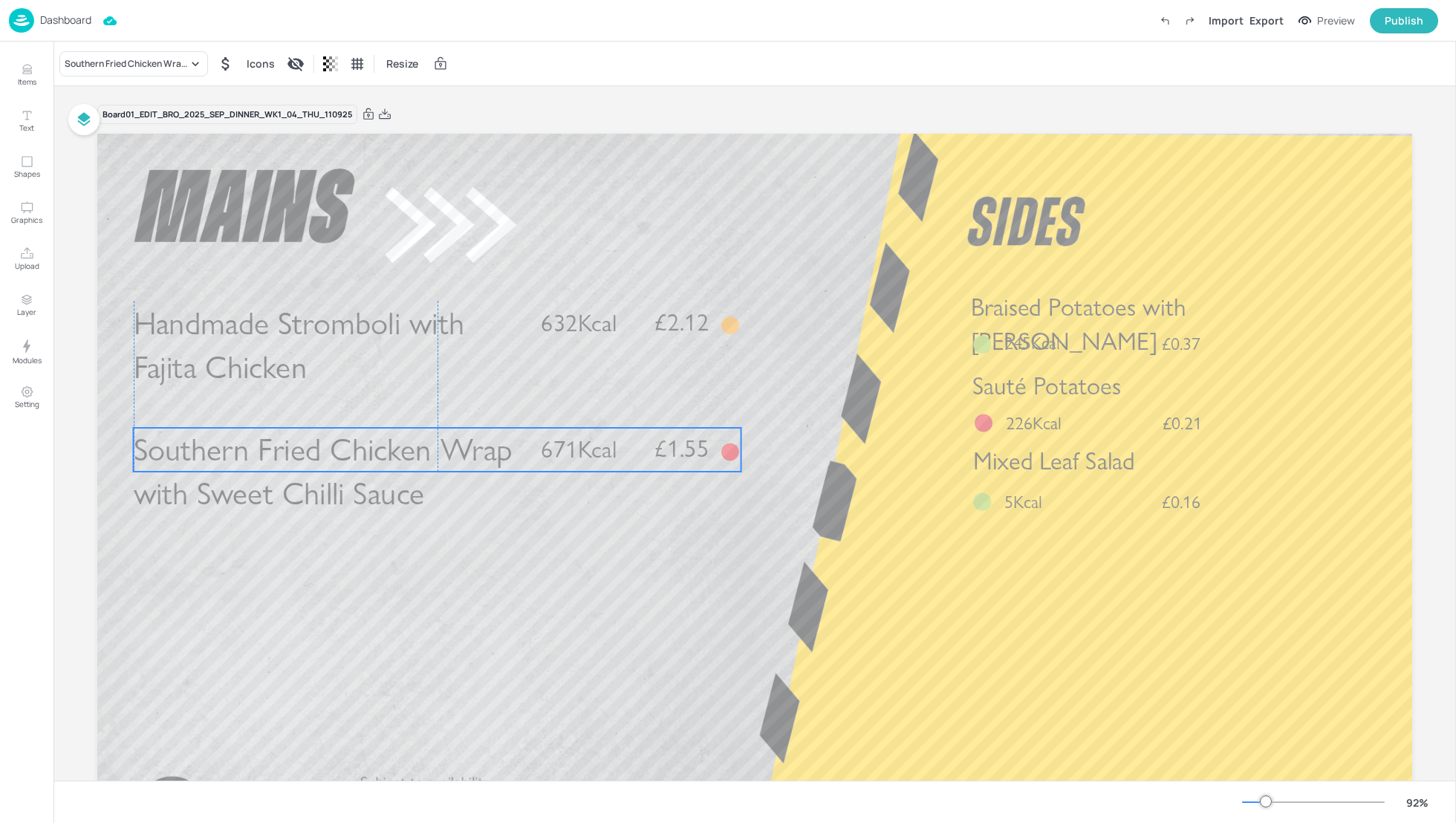
drag, startPoint x: 435, startPoint y: 668, endPoint x: 433, endPoint y: 459, distance: 209.0
click at [433, 459] on span "Southern Fried Chicken Wrap with Sweet Chilli Sauce" at bounding box center [323, 472] width 379 height 83
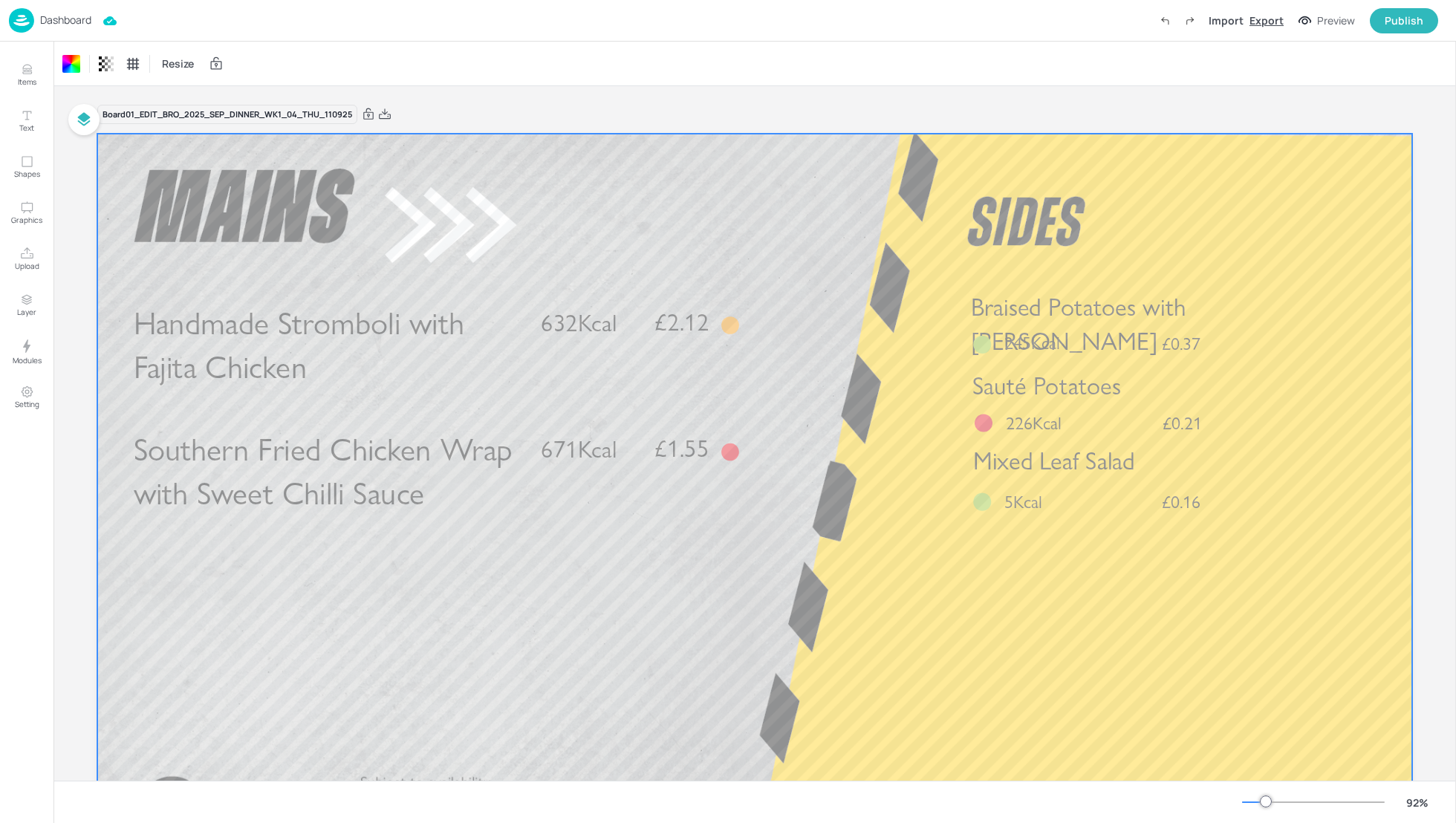
click at [1258, 22] on div "Export" at bounding box center [1266, 20] width 34 height 15
